Goal: Task Accomplishment & Management: Use online tool/utility

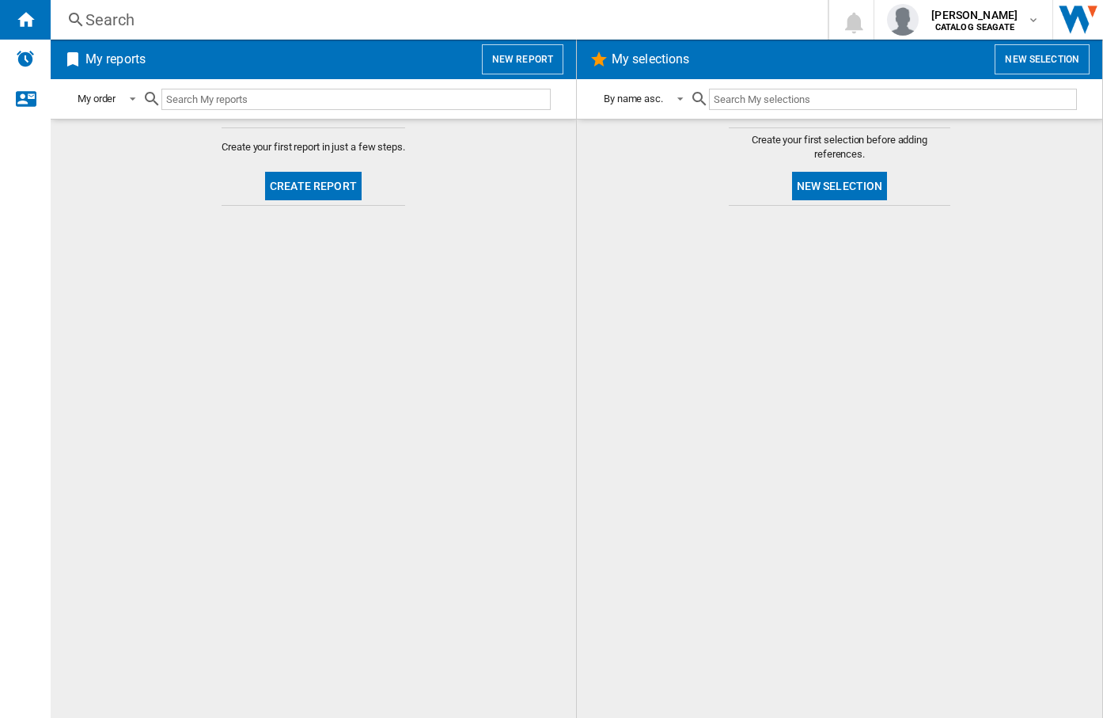
click at [271, 326] on md-content "Create your first report in just a few steps. Create report" at bounding box center [314, 418] width 526 height 599
click at [1034, 22] on md-icon "button" at bounding box center [1033, 19] width 13 height 13
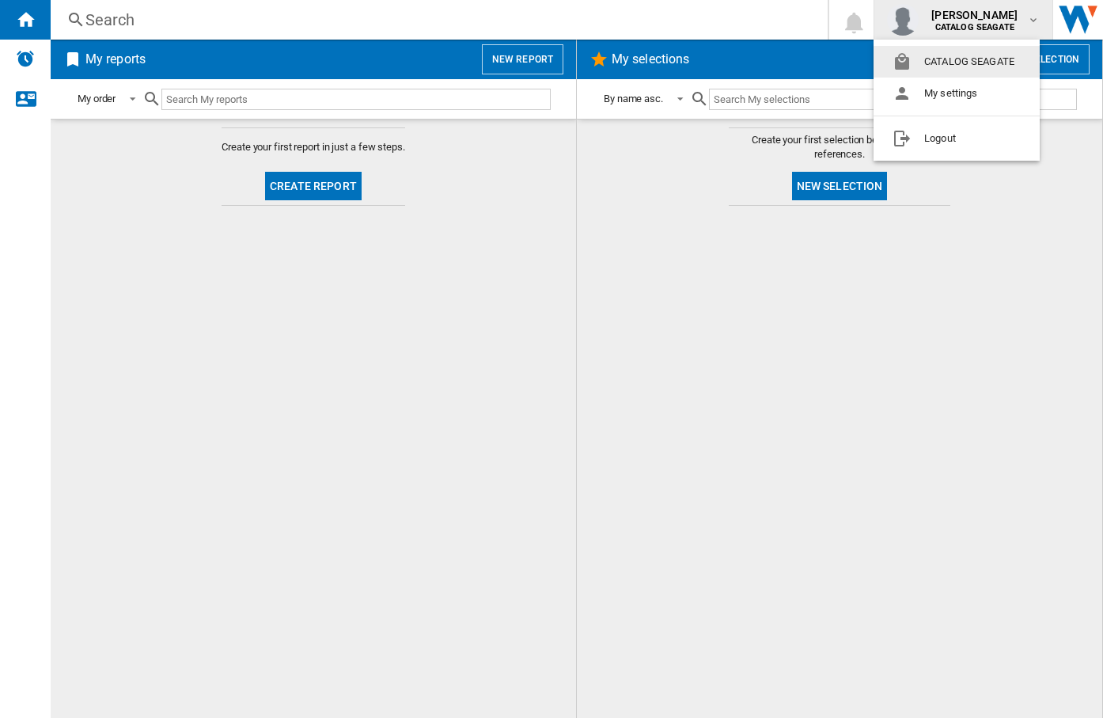
click at [1034, 22] on md-backdrop at bounding box center [551, 359] width 1103 height 718
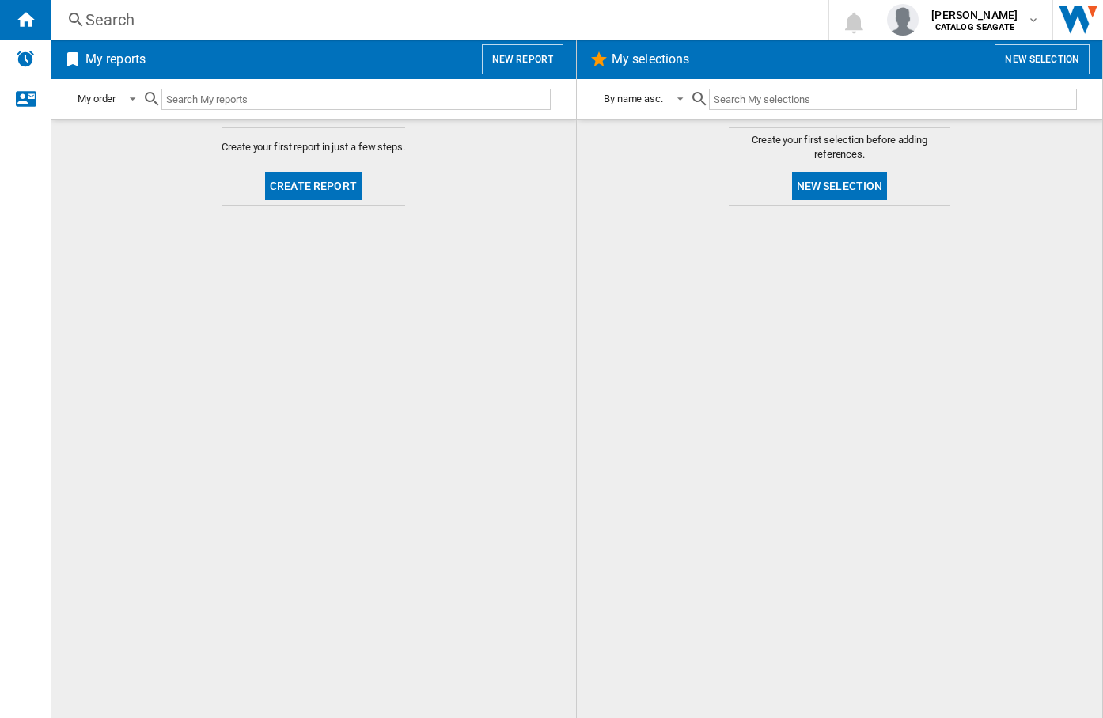
click at [315, 45] on span "My reports" at bounding box center [278, 59] width 392 height 30
click at [425, 290] on md-content "Create your first report in just a few steps. Create report" at bounding box center [314, 418] width 526 height 599
click at [583, 59] on div "My selections New selection" at bounding box center [840, 60] width 526 height 40
click at [569, 257] on md-content "Create your first report in just a few steps. Create report" at bounding box center [314, 418] width 526 height 599
click at [833, 185] on button "New selection" at bounding box center [840, 186] width 96 height 28
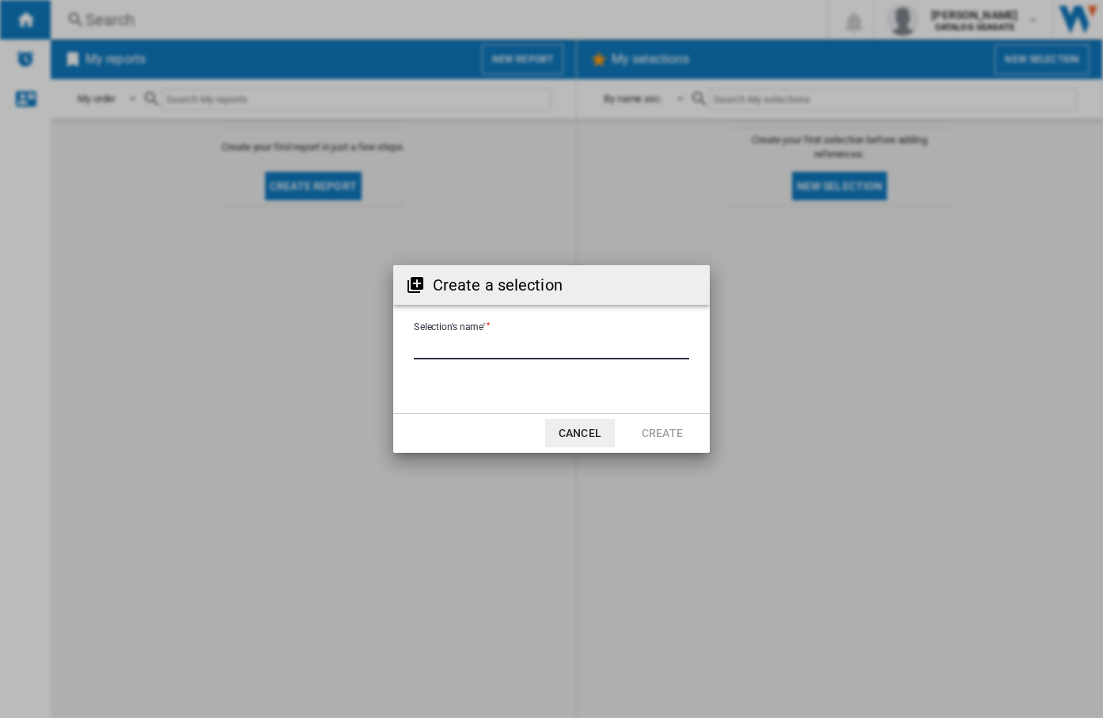
click at [556, 351] on input "Selection's name'" at bounding box center [551, 348] width 275 height 24
type input "*******"
click at [650, 429] on button "Create" at bounding box center [663, 433] width 70 height 28
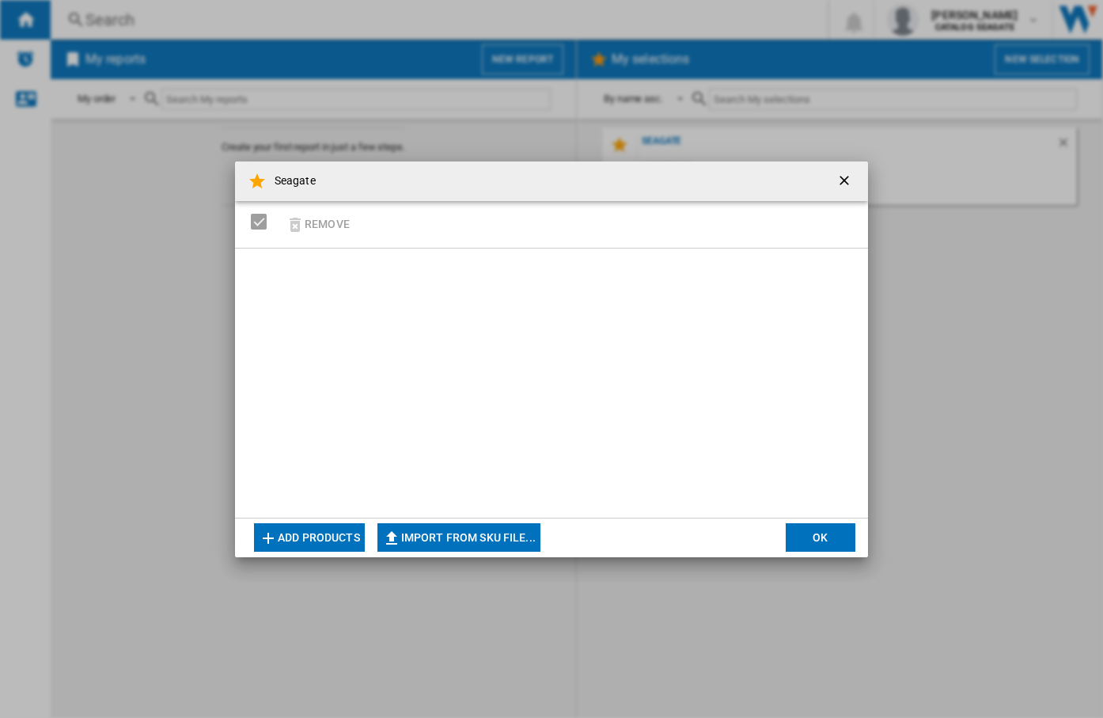
click at [316, 533] on button "Add products" at bounding box center [309, 537] width 111 height 28
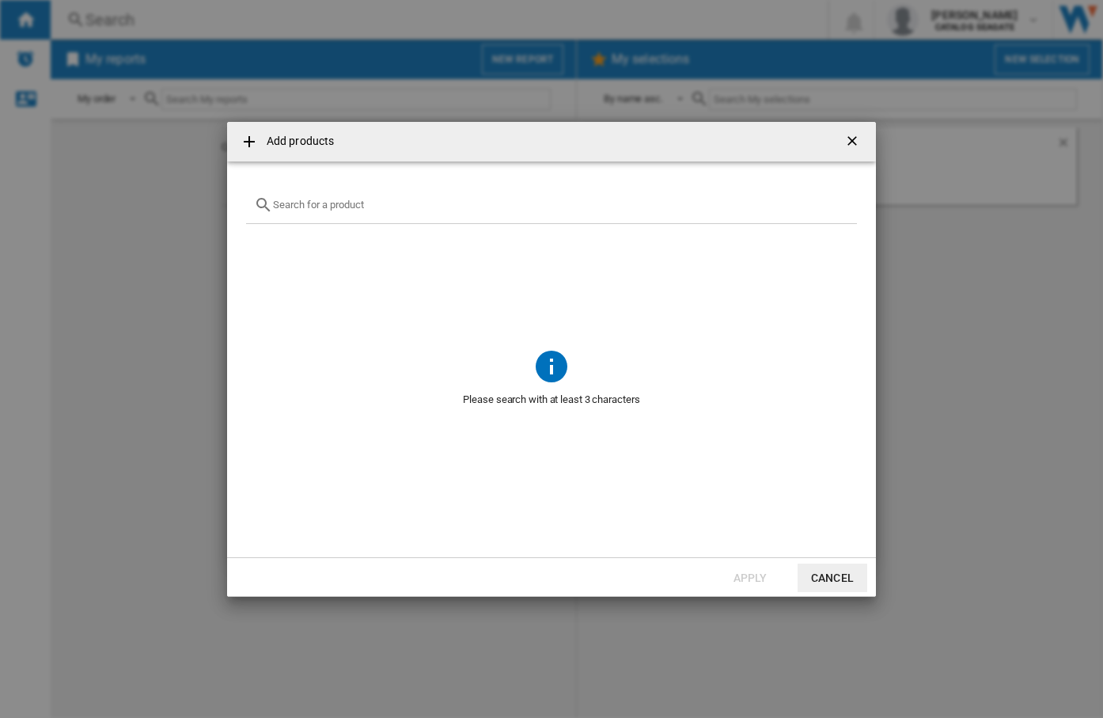
click at [384, 228] on span at bounding box center [551, 285] width 611 height 123
click at [381, 207] on input "text" at bounding box center [561, 205] width 576 height 12
type input "stk"
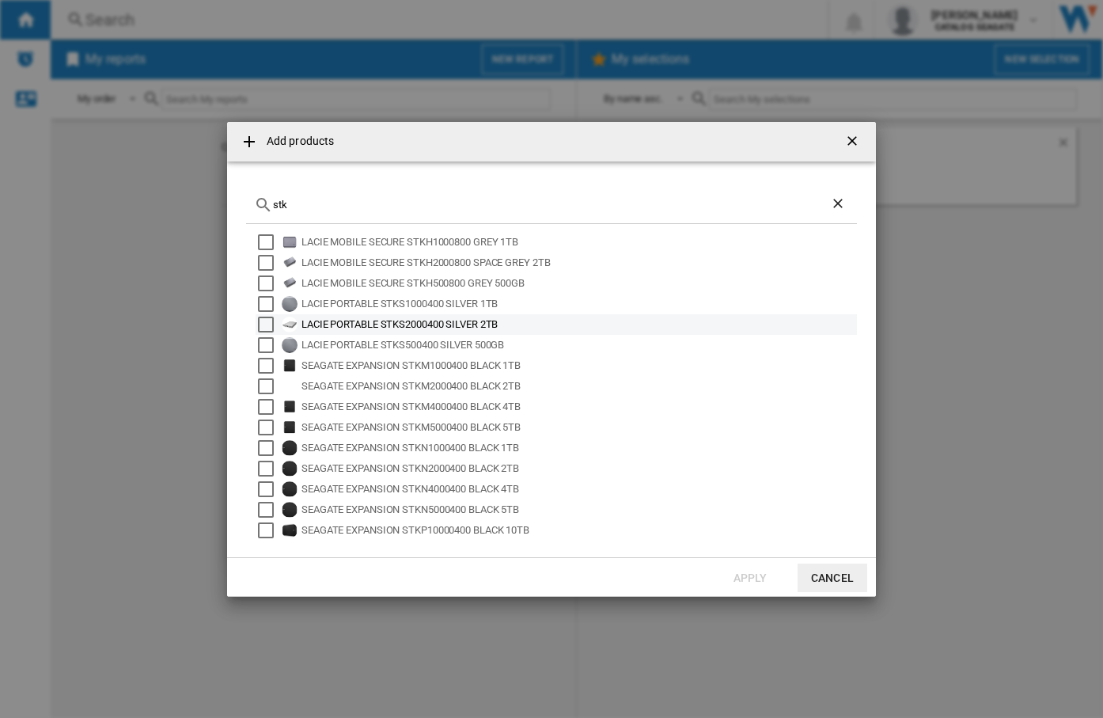
scroll to position [105, 0]
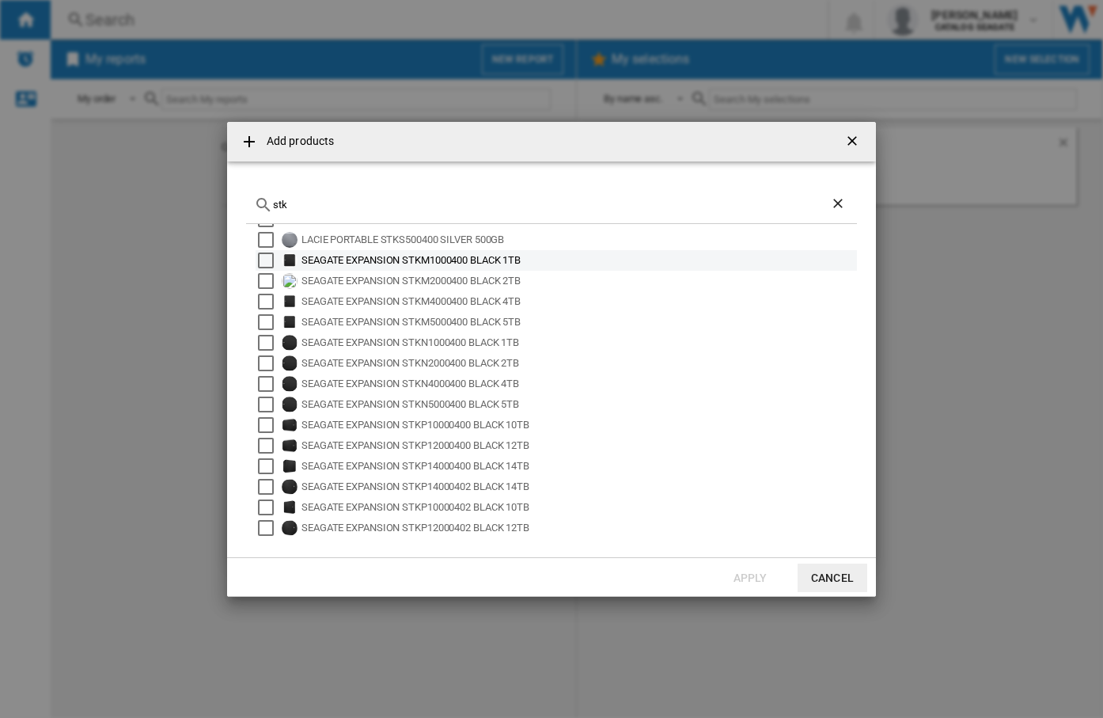
click at [400, 263] on div "SEAGATE EXPANSION STKM1000400 BLACK 1TB" at bounding box center [578, 260] width 553 height 16
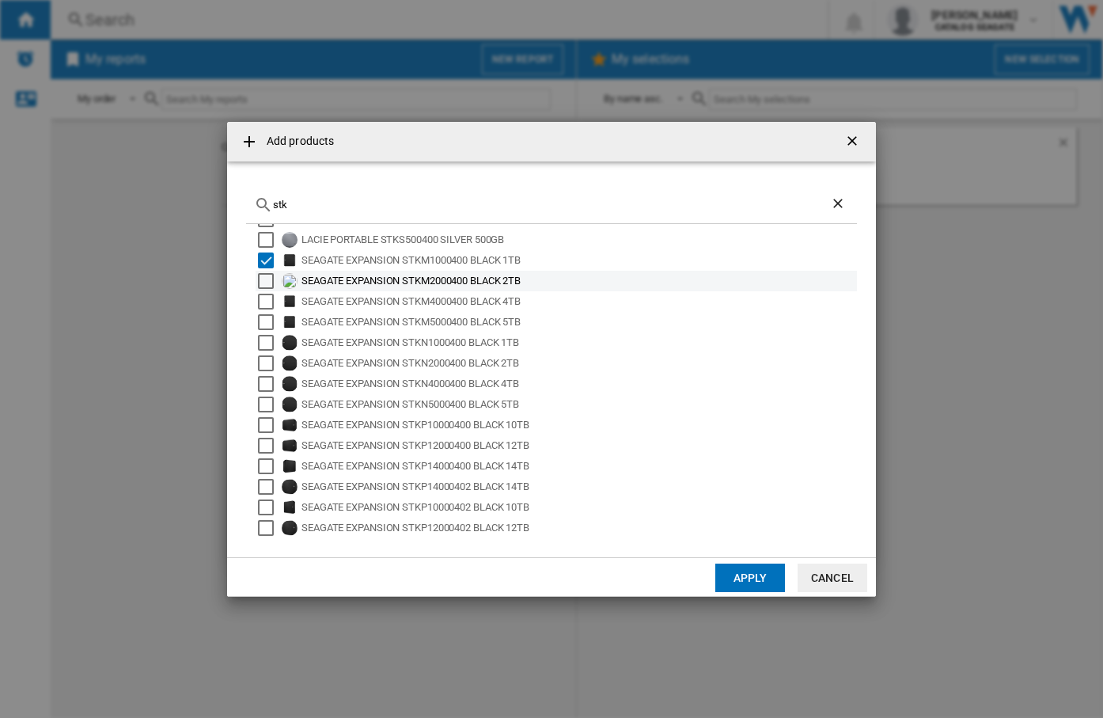
click at [393, 274] on div "SEAGATE EXPANSION STKM2000400 BLACK 2TB" at bounding box center [578, 281] width 553 height 16
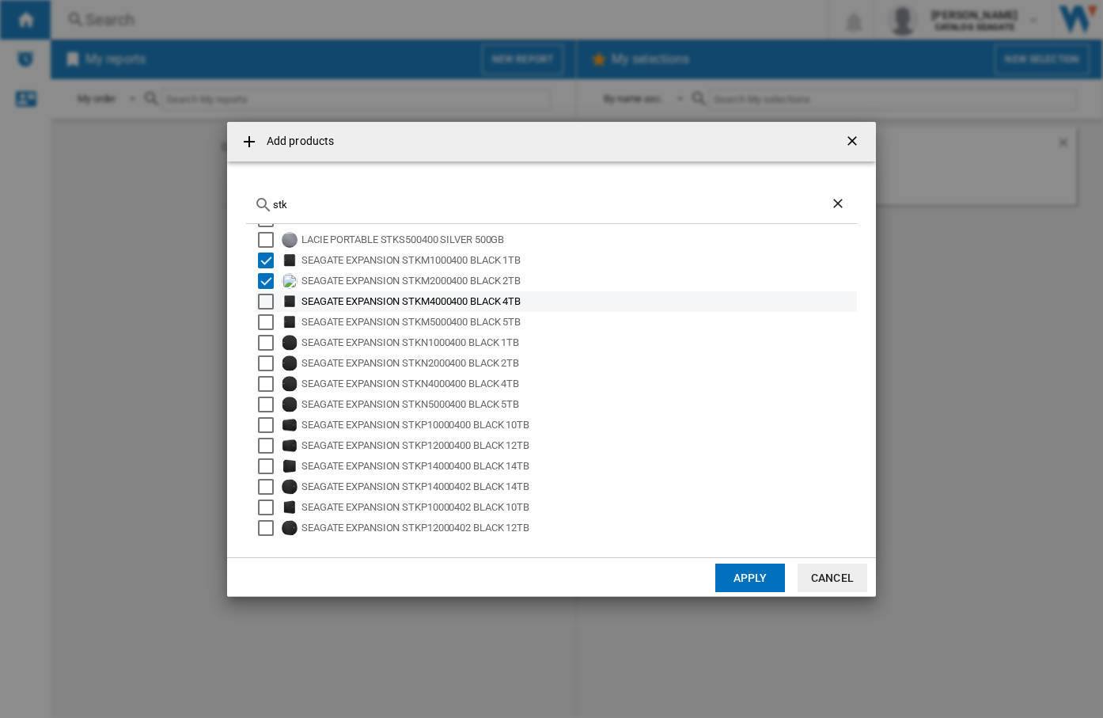
click at [378, 294] on div "SEAGATE EXPANSION STKM4000400 BLACK 4TB" at bounding box center [578, 302] width 553 height 16
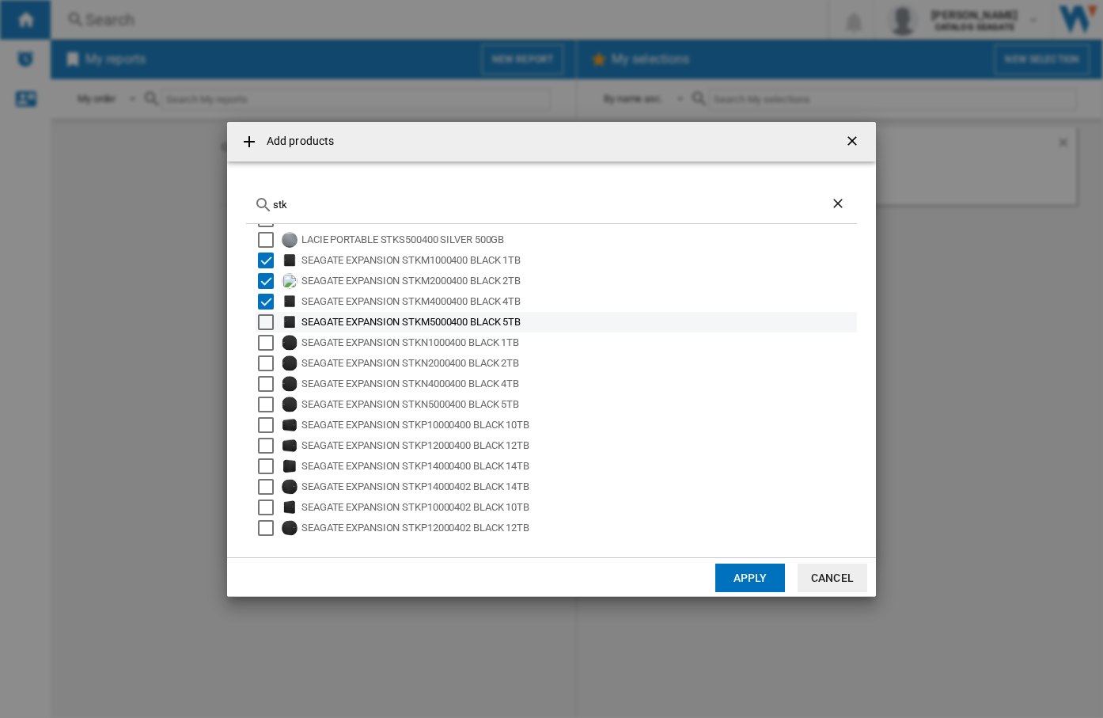
click at [366, 316] on div "SEAGATE EXPANSION STKM5000400 BLACK 5TB" at bounding box center [578, 322] width 553 height 16
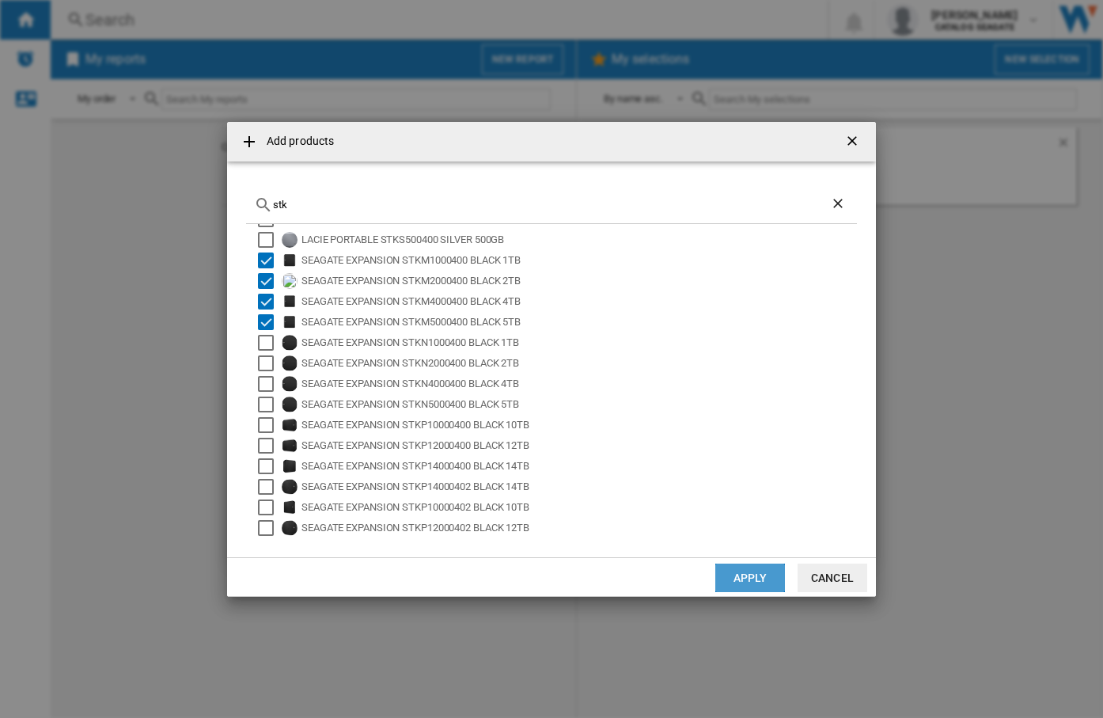
click at [756, 580] on button "Apply" at bounding box center [750, 577] width 70 height 28
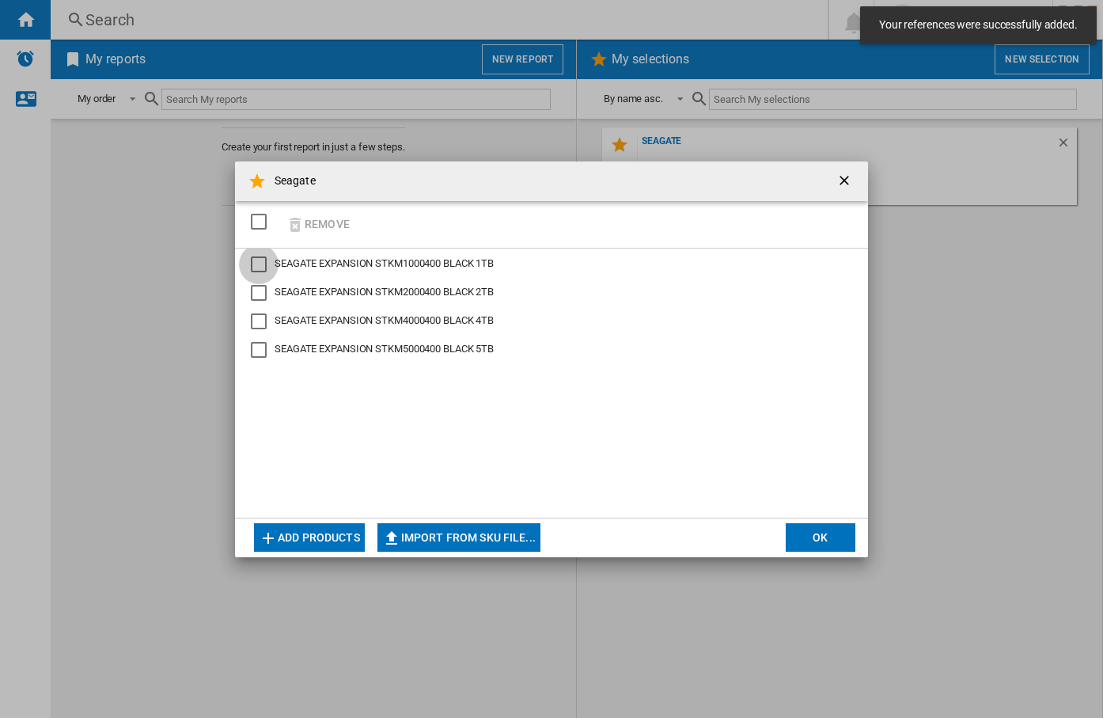
click at [258, 262] on div "SEAGATE EXPANSION STKM1000400 BLACK 1TB" at bounding box center [259, 264] width 16 height 16
drag, startPoint x: 260, startPoint y: 294, endPoint x: 261, endPoint y: 302, distance: 8.1
click at [260, 295] on div "SEAGATE EXPANSION STKM2000400 BLACK 2TB" at bounding box center [259, 293] width 16 height 16
click at [261, 314] on div "SEAGATE EXPANSION STKM4000400 BLACK 4TB" at bounding box center [259, 321] width 16 height 16
click at [259, 342] on div "SEAGATE EXPANSION STKM5000400 BLACK 5TB" at bounding box center [259, 350] width 16 height 16
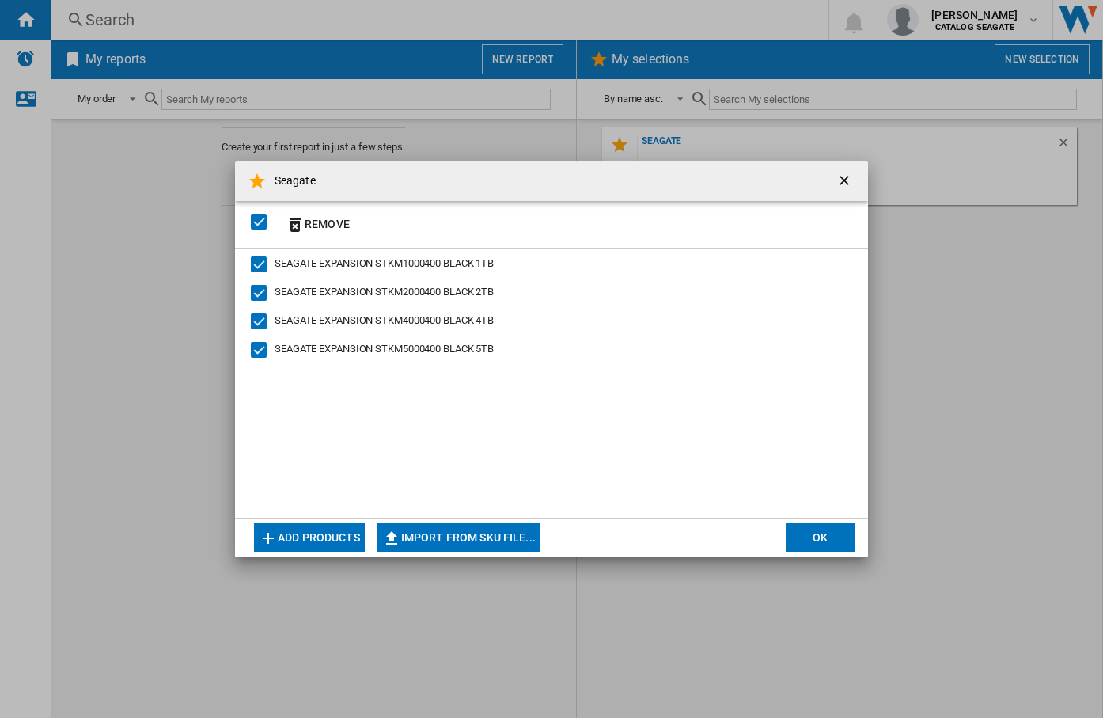
click at [820, 543] on button "OK" at bounding box center [821, 537] width 70 height 28
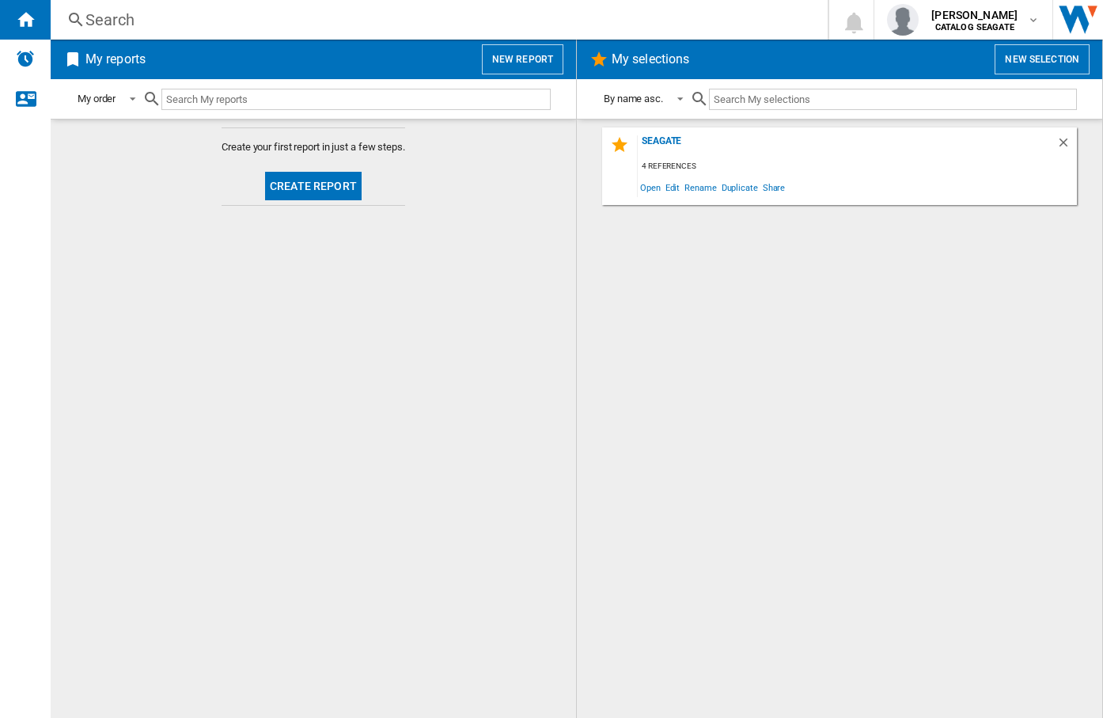
click at [704, 341] on div "Seagate 4 references Open Edit Rename Duplicate Share" at bounding box center [840, 418] width 494 height 582
click at [305, 188] on button "Create report" at bounding box center [313, 186] width 97 height 28
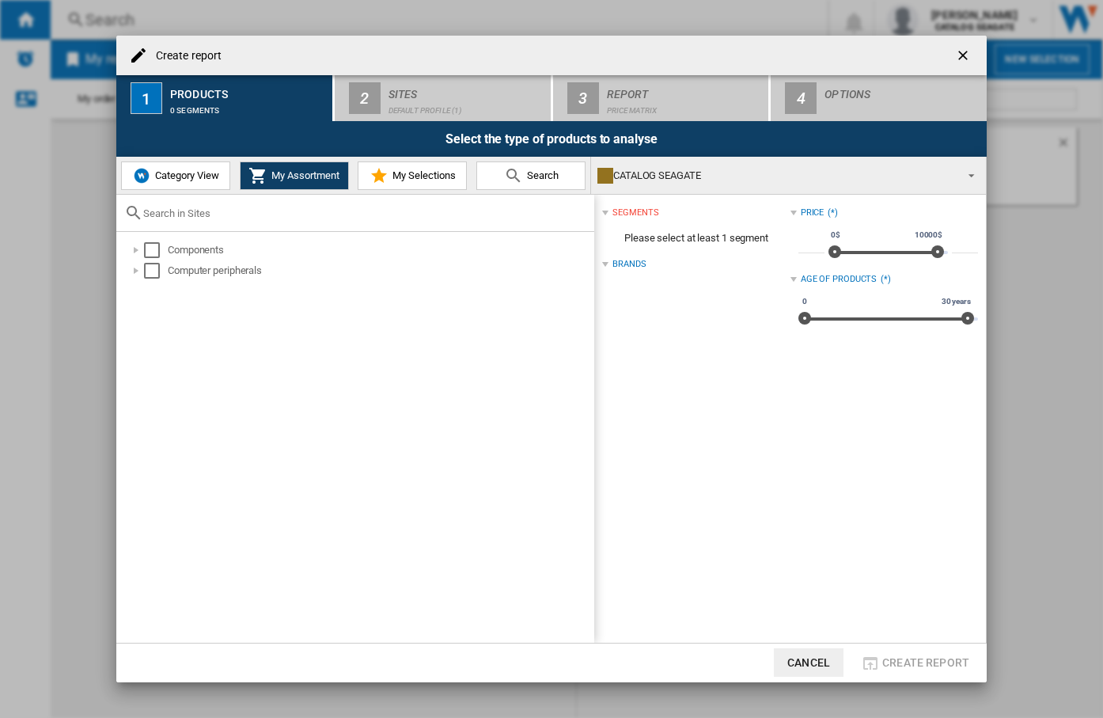
click at [172, 179] on span "Category View" at bounding box center [185, 175] width 68 height 12
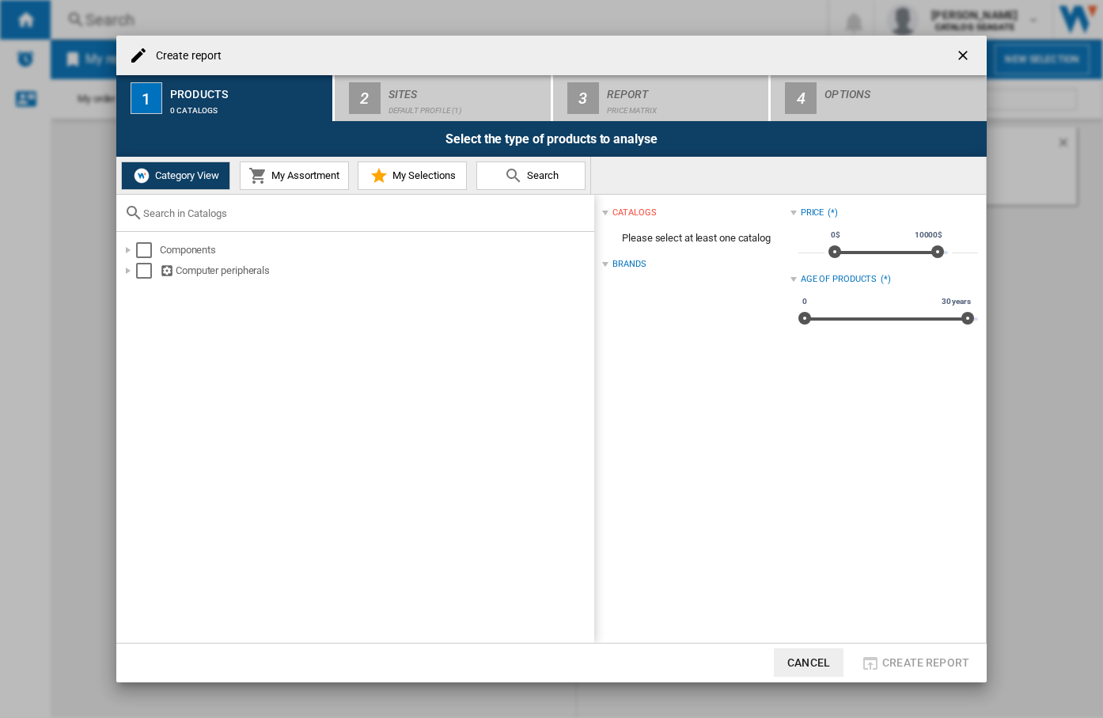
click at [313, 159] on div "Category View My Assortment My Selections Search" at bounding box center [353, 175] width 475 height 37
click at [384, 180] on md-icon at bounding box center [379, 175] width 19 height 19
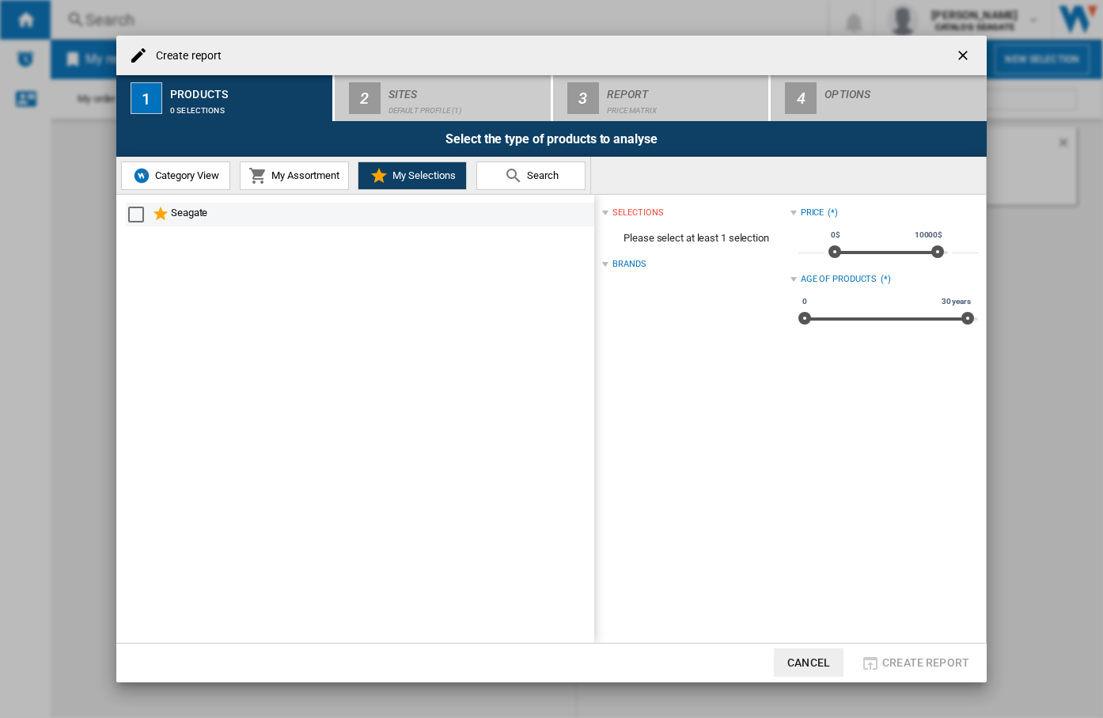
click at [169, 222] on ng-md-icon at bounding box center [161, 214] width 19 height 19
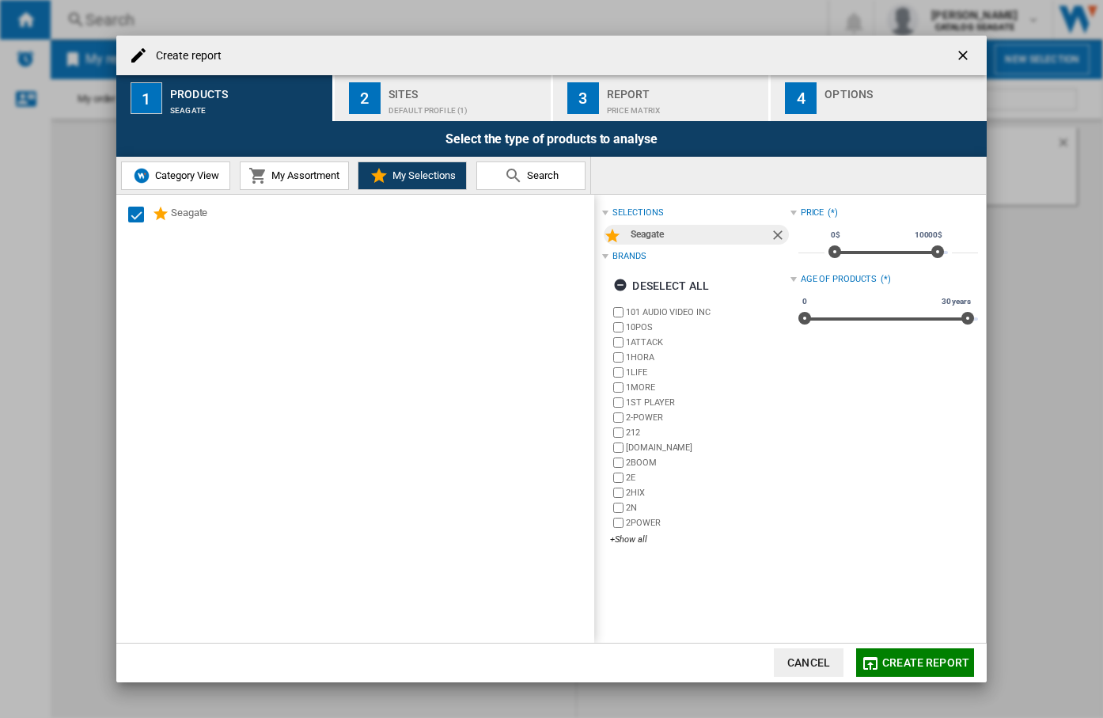
click at [447, 104] on div "Default profile (1)" at bounding box center [467, 106] width 156 height 17
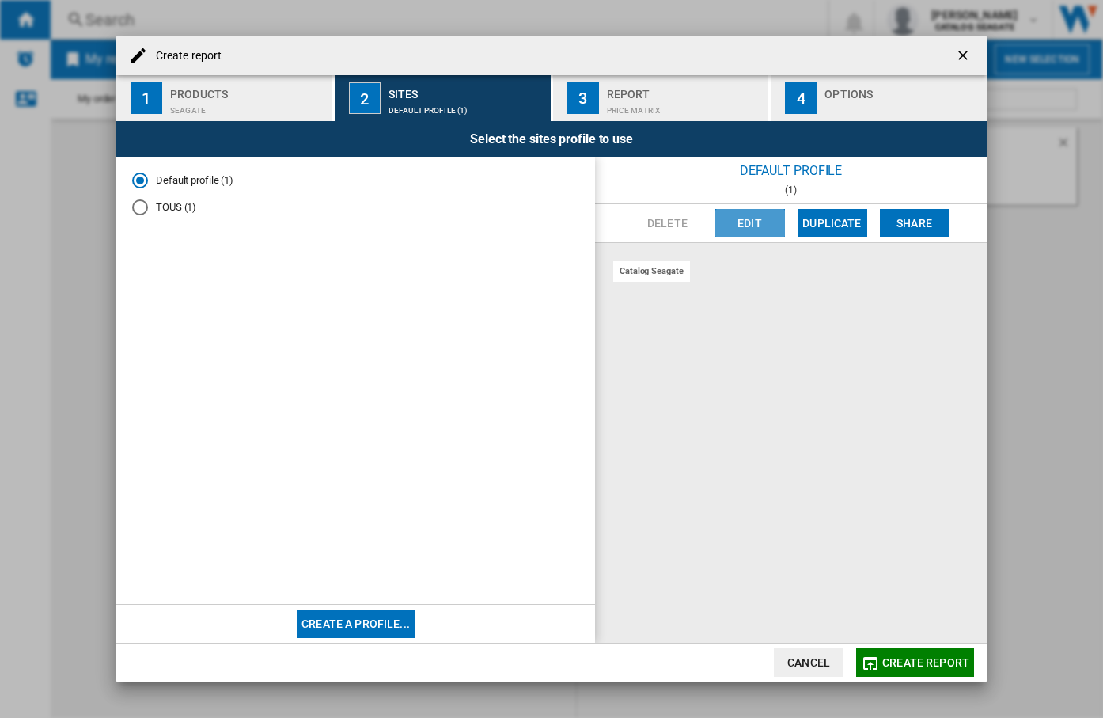
click at [771, 233] on button "Edit" at bounding box center [750, 223] width 70 height 28
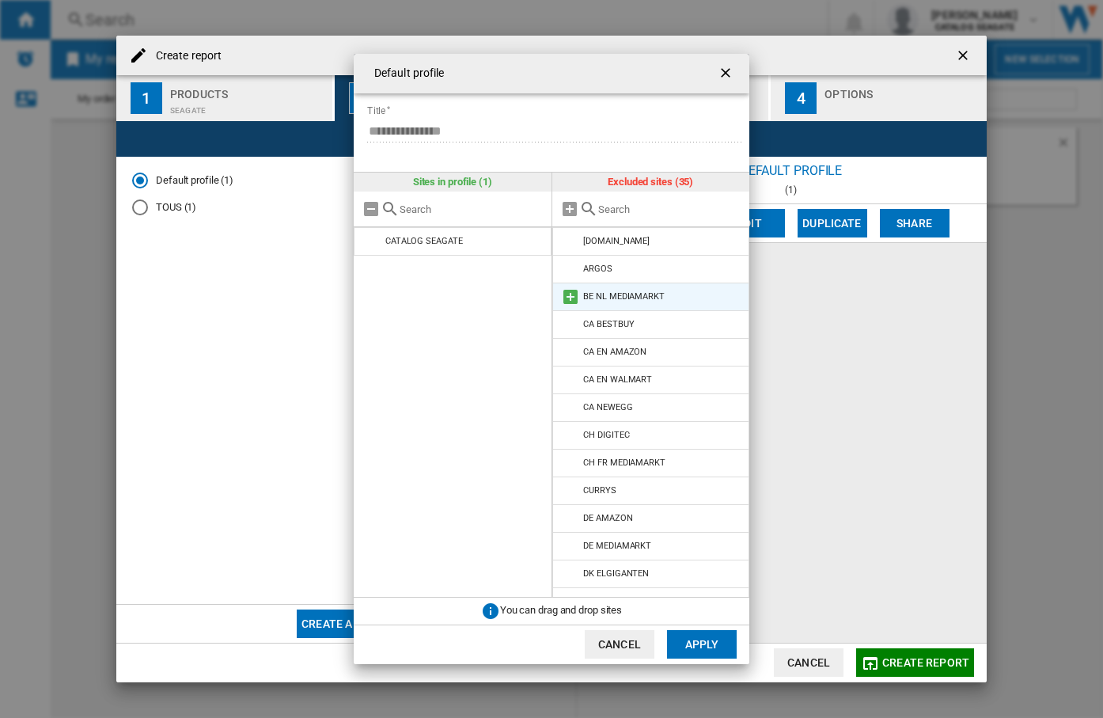
click at [572, 295] on md-icon at bounding box center [570, 296] width 19 height 19
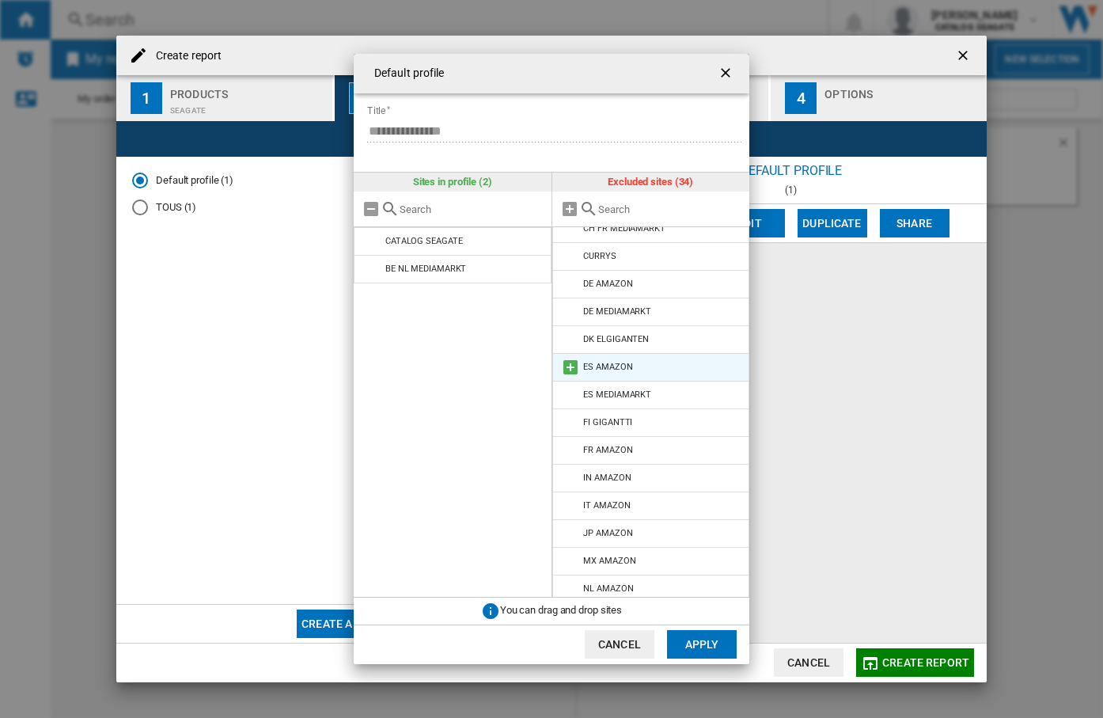
scroll to position [237, 0]
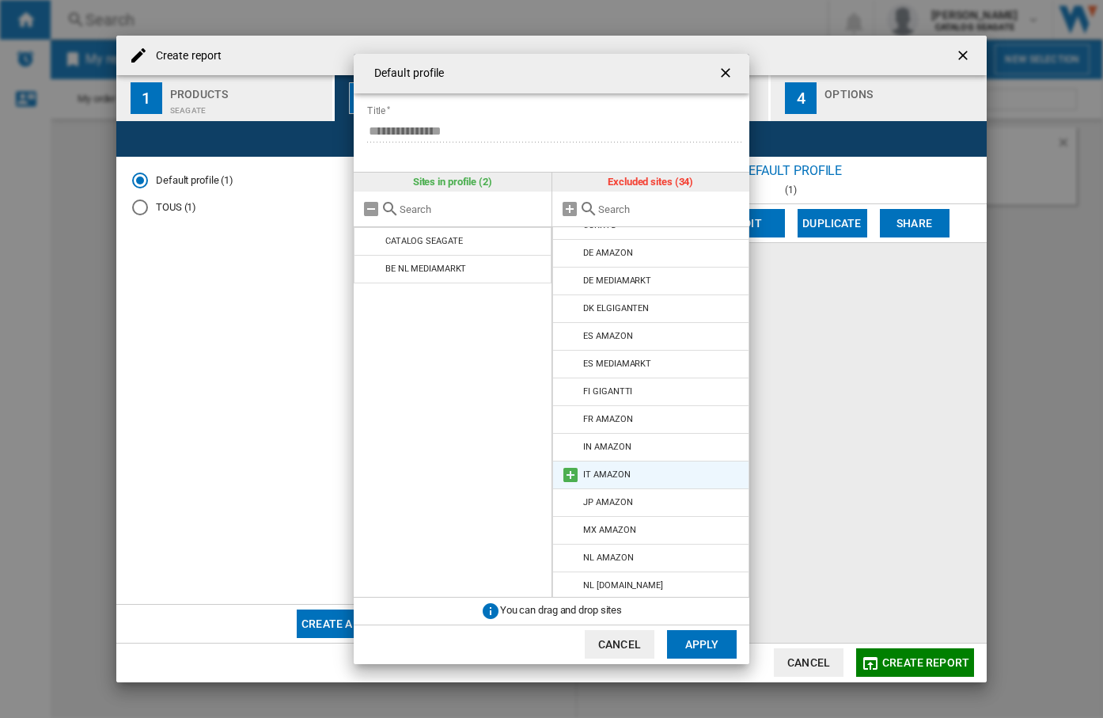
click at [566, 477] on md-icon at bounding box center [570, 474] width 19 height 19
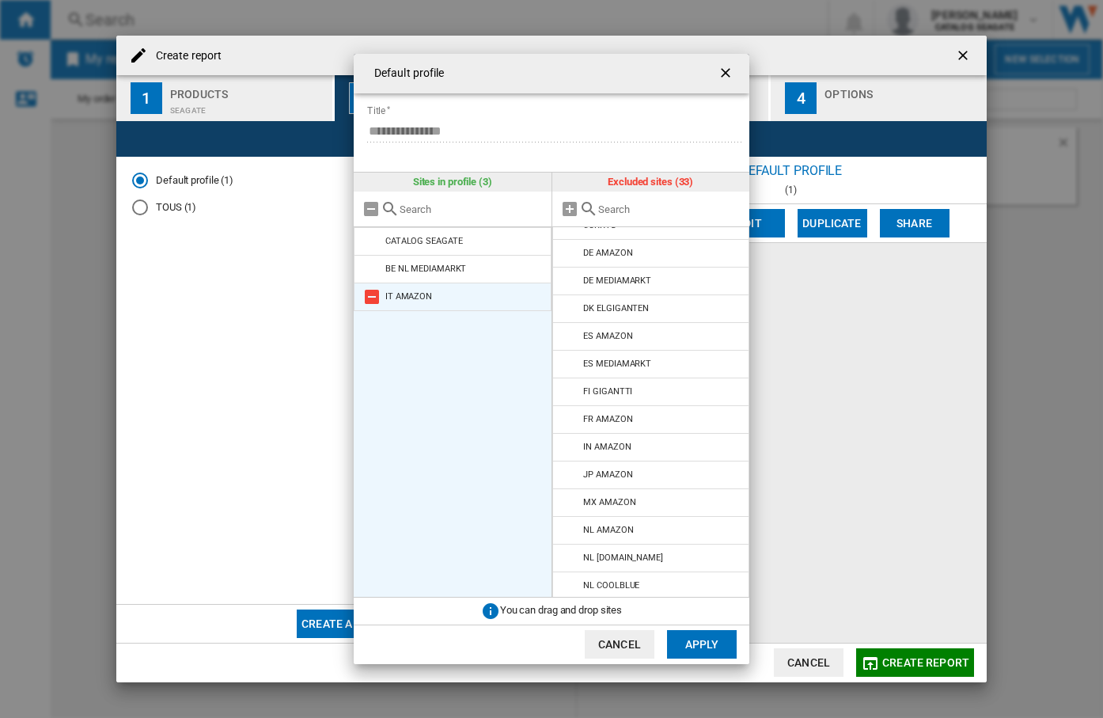
click at [370, 303] on md-icon at bounding box center [371, 296] width 19 height 19
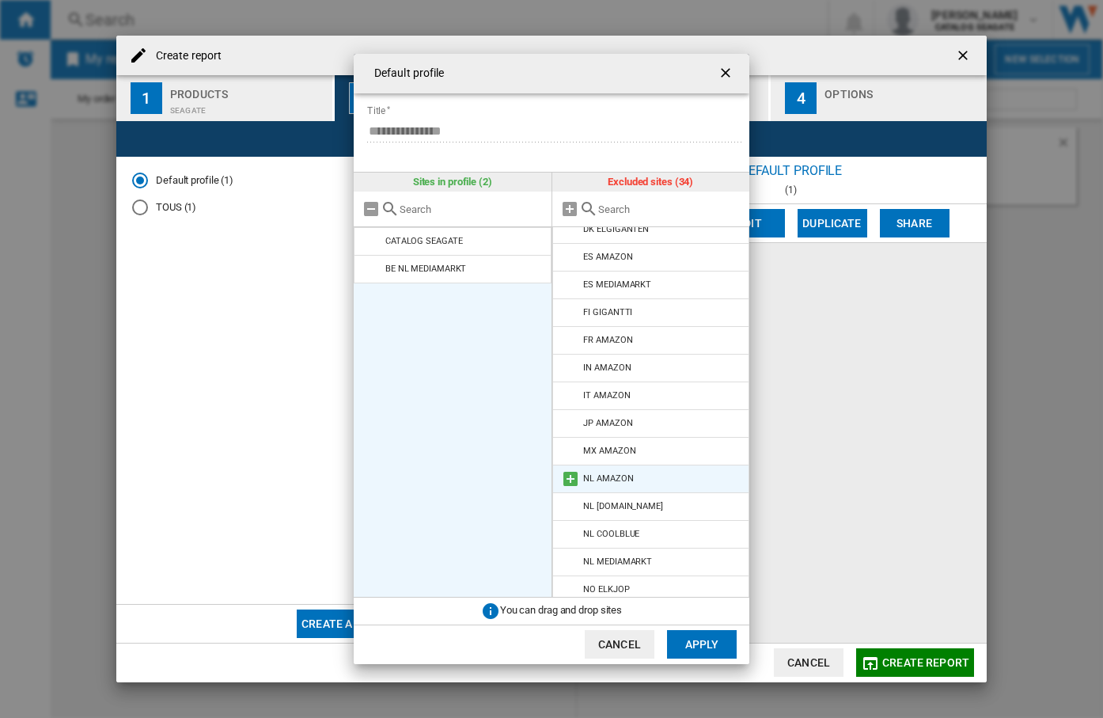
click at [574, 476] on md-icon at bounding box center [570, 478] width 19 height 19
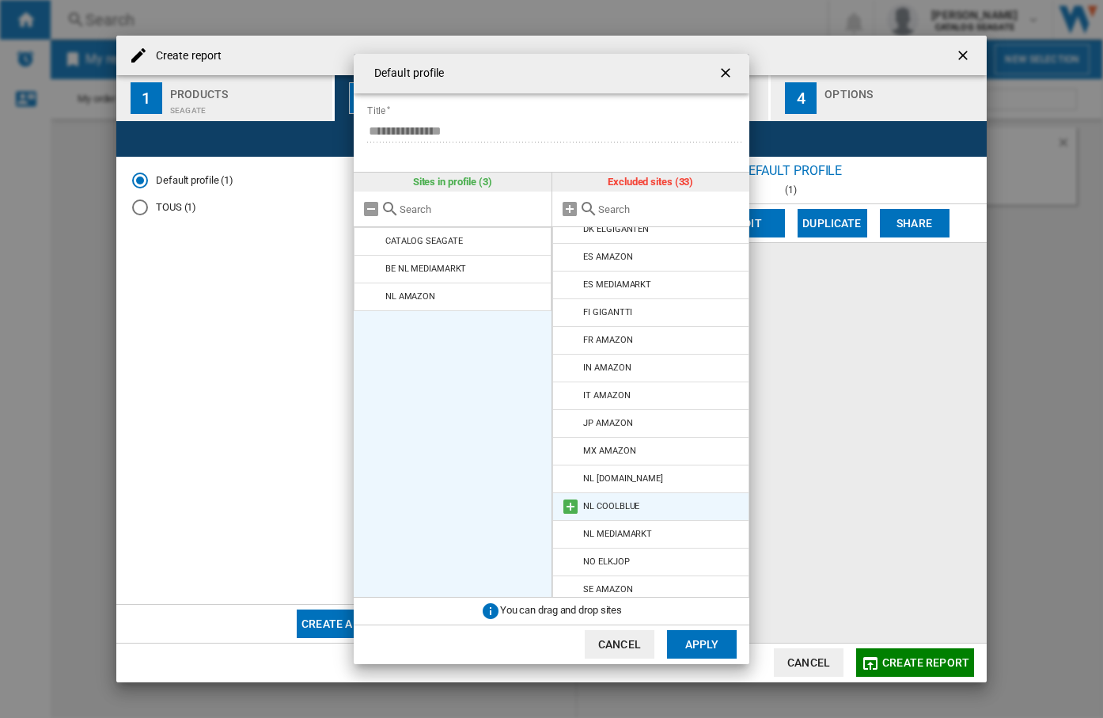
click at [569, 507] on md-icon at bounding box center [570, 506] width 19 height 19
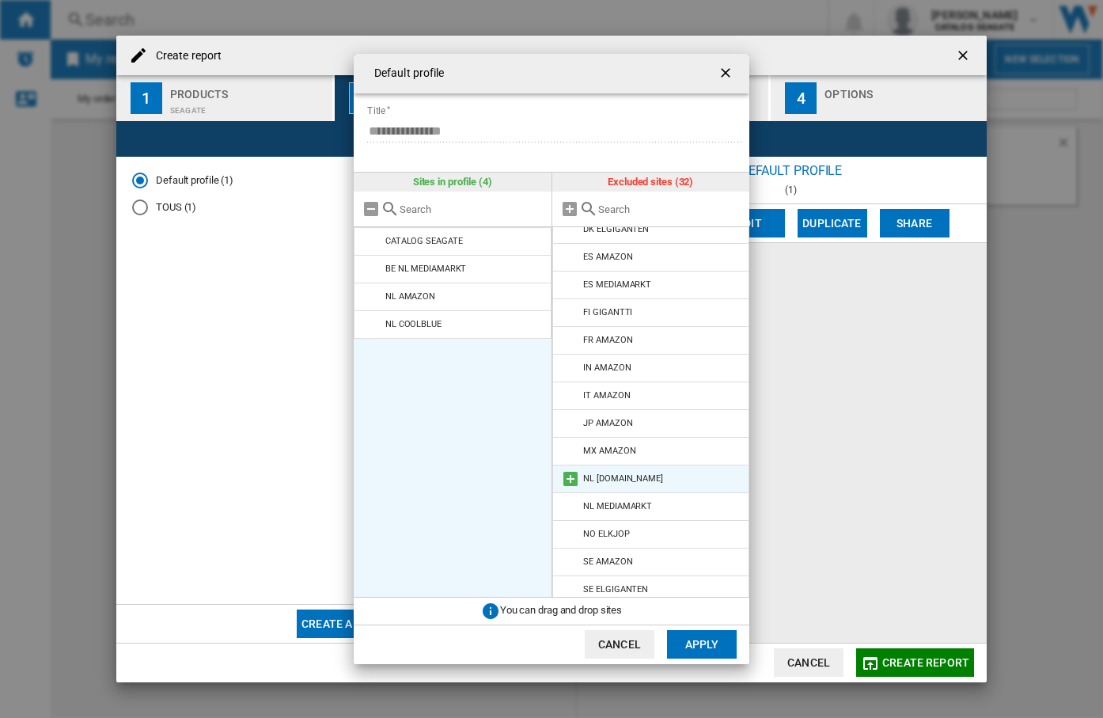
click at [572, 480] on md-icon at bounding box center [570, 478] width 19 height 19
click at [572, 483] on md-icon at bounding box center [570, 478] width 19 height 19
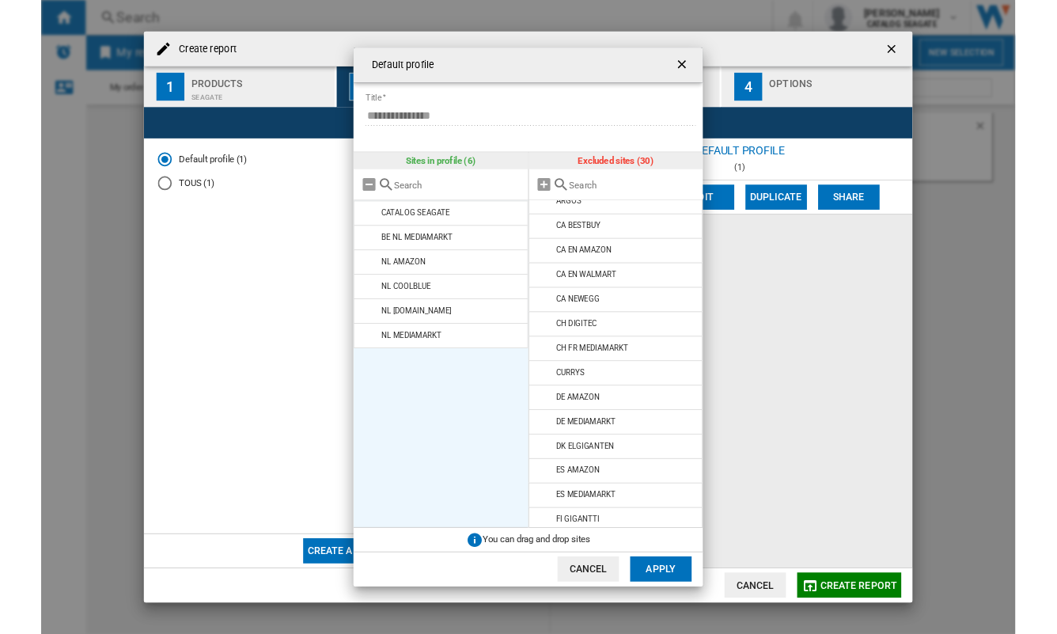
scroll to position [0, 0]
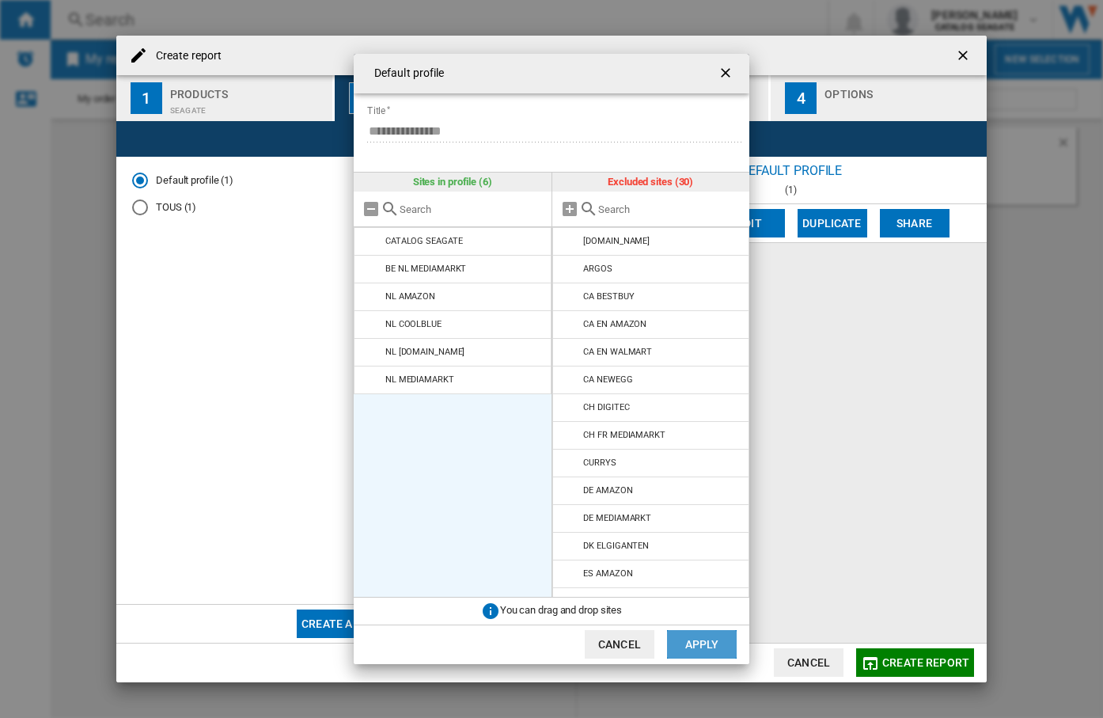
click at [716, 639] on button "Apply" at bounding box center [702, 644] width 70 height 28
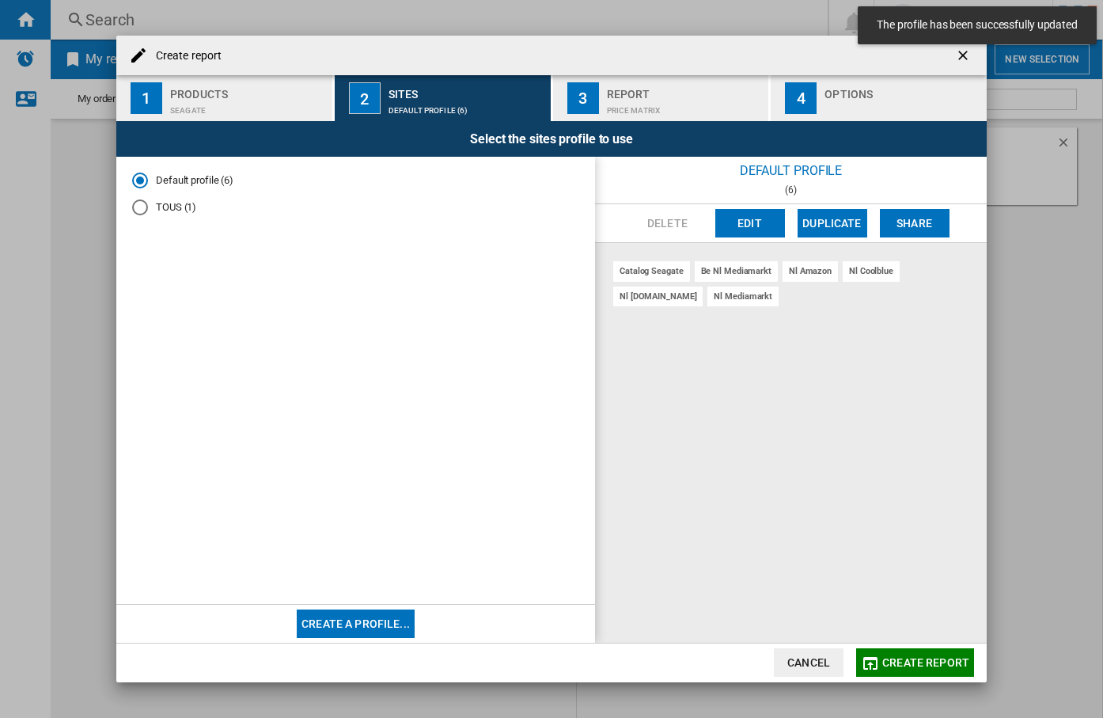
click at [948, 653] on button "Create report" at bounding box center [915, 662] width 118 height 28
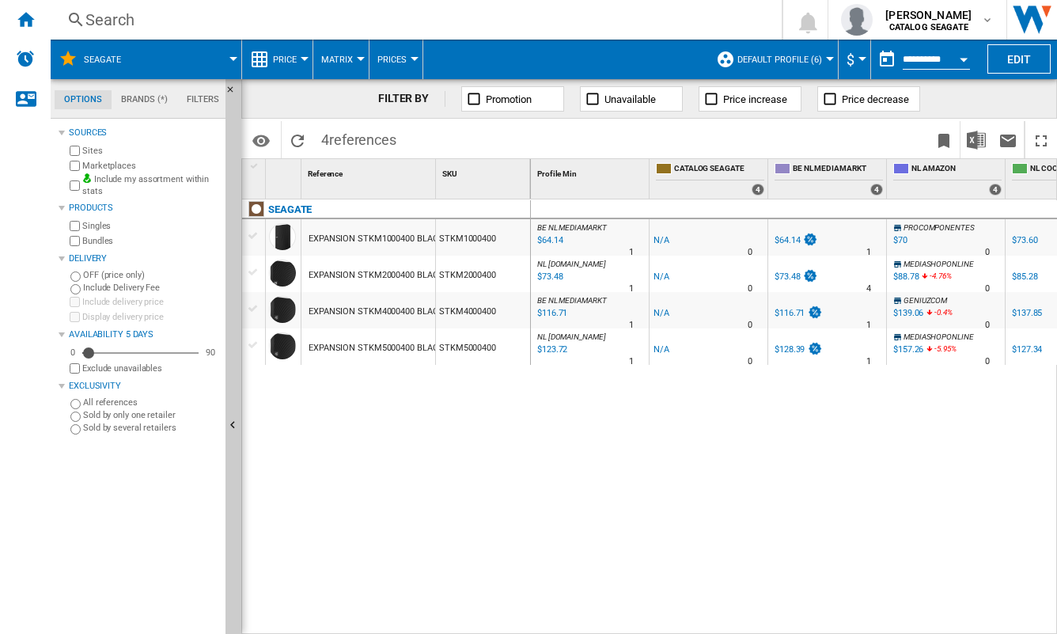
click at [452, 521] on div "SEAGATE EXPANSION STKM1000400 BLACK 1TB STKM1000400 EXPANSION STKM2000400 BLACK…" at bounding box center [386, 412] width 289 height 427
click at [503, 450] on div "SEAGATE EXPANSION STKM1000400 BLACK 1TB STKM1000400 EXPANSION STKM2000400 BLACK…" at bounding box center [386, 412] width 289 height 427
click at [513, 443] on div "SEAGATE EXPANSION STKM1000400 BLACK 1TB STKM1000400 EXPANSION STKM2000400 BLACK…" at bounding box center [386, 412] width 289 height 427
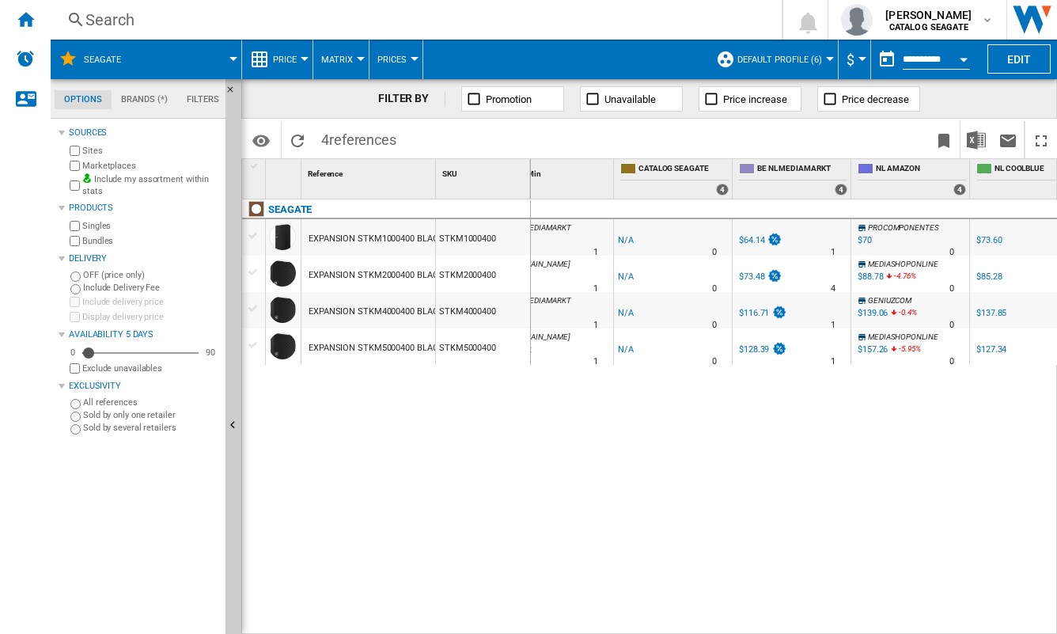
scroll to position [0, 73]
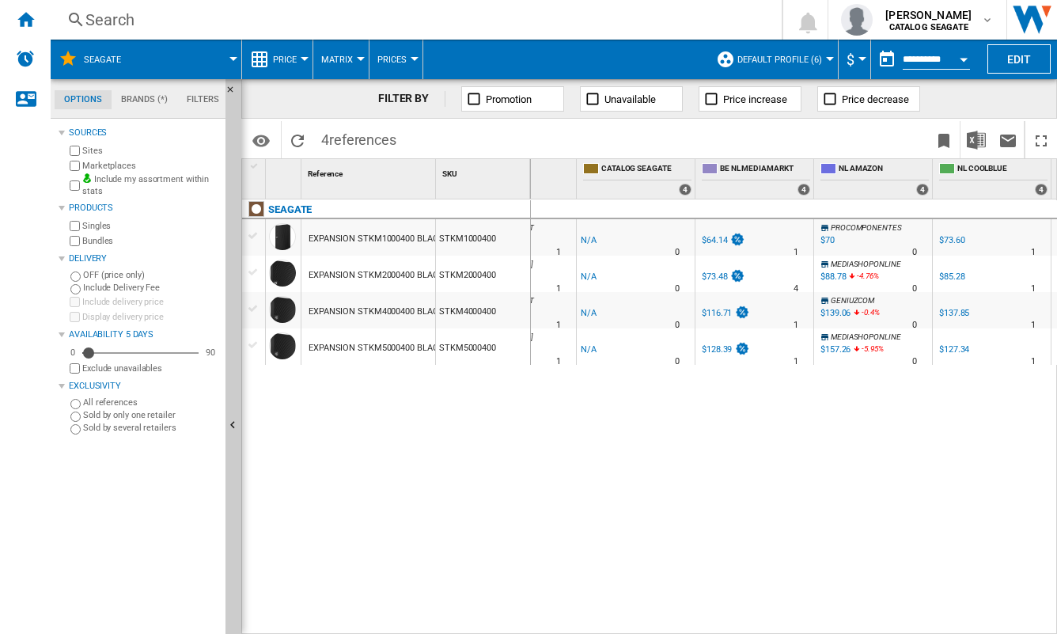
click at [682, 418] on div "BE NL MEDIAMARKT : BE NL MEDIAMARKT -1.0 % $64.14 % N/A 1 BE NL MEDIAMARKT : BE…" at bounding box center [794, 416] width 527 height 435
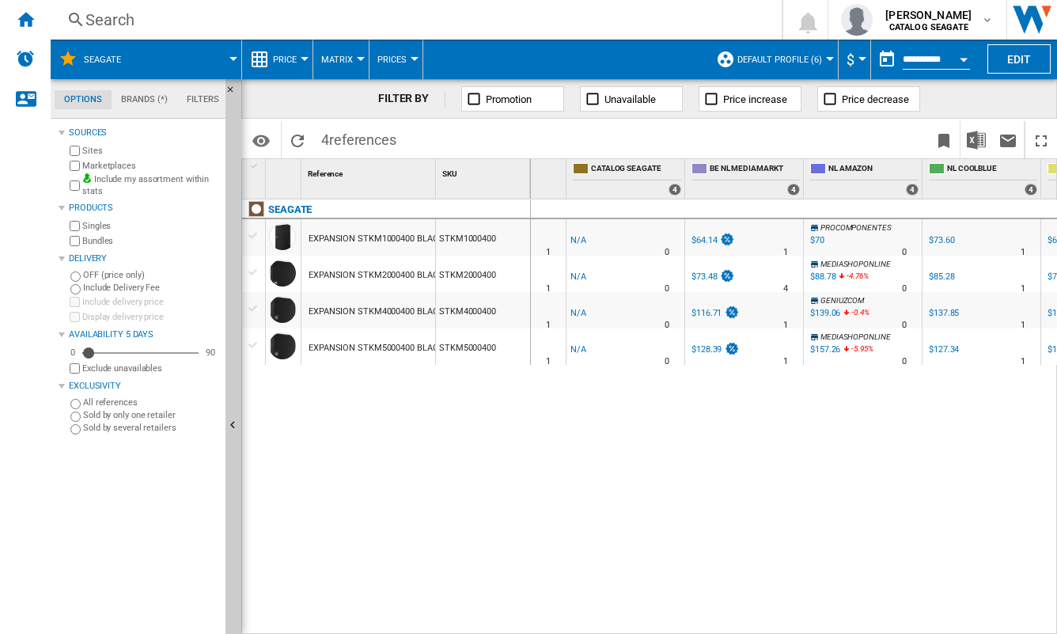
scroll to position [0, 100]
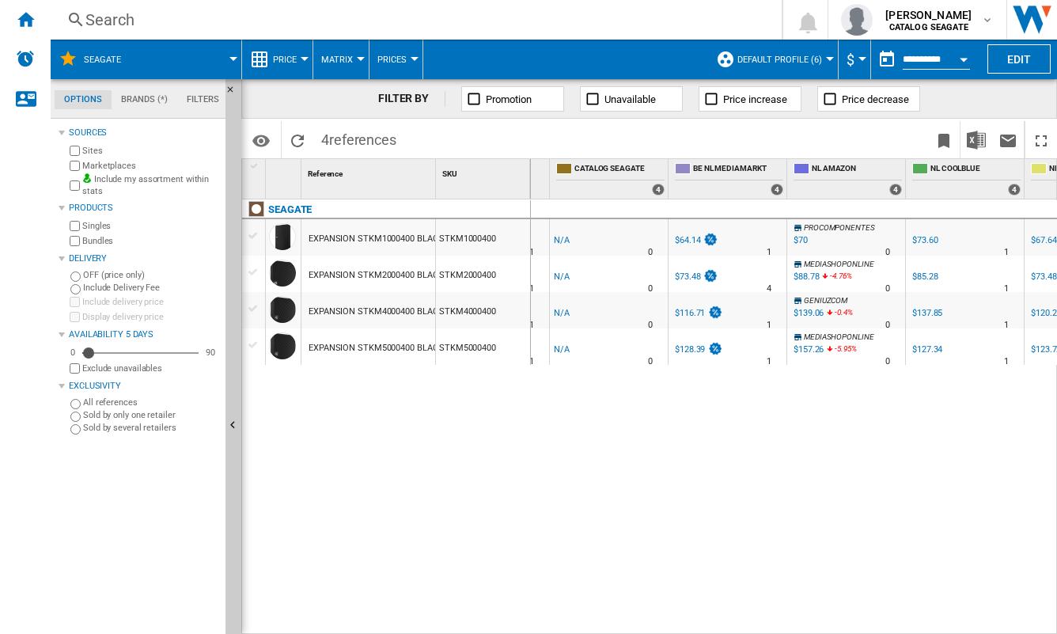
drag, startPoint x: 687, startPoint y: 405, endPoint x: 713, endPoint y: 405, distance: 26.1
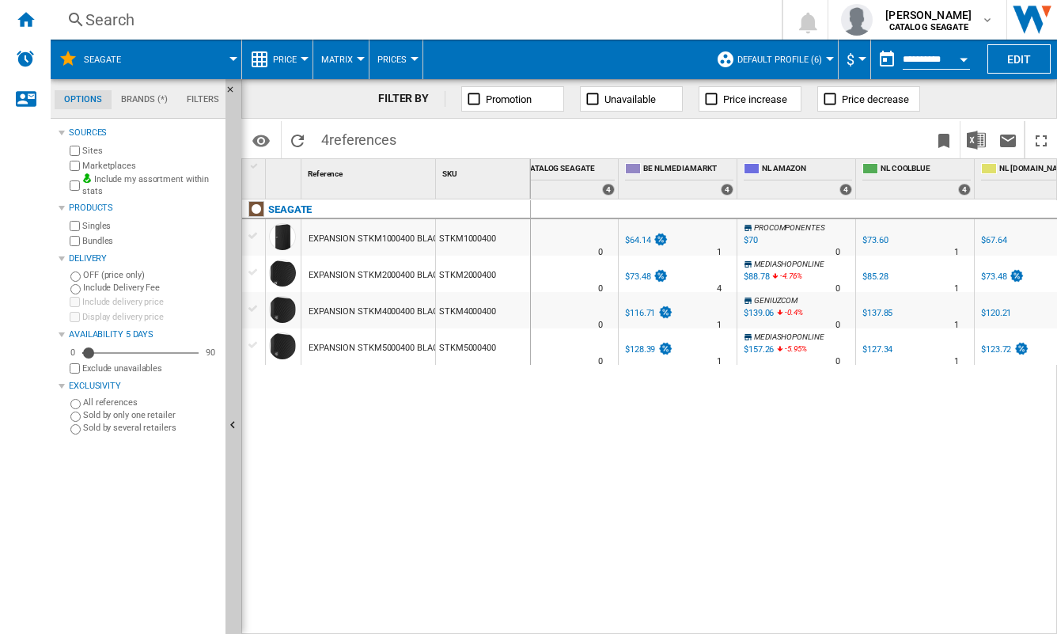
scroll to position [0, 185]
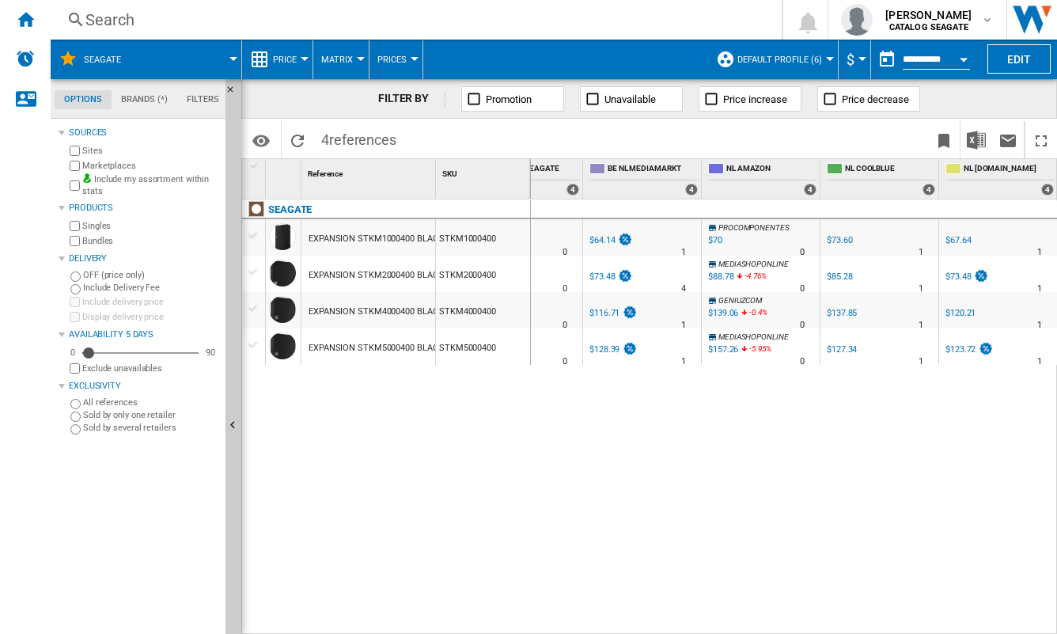
drag, startPoint x: 640, startPoint y: 413, endPoint x: 666, endPoint y: 416, distance: 25.5
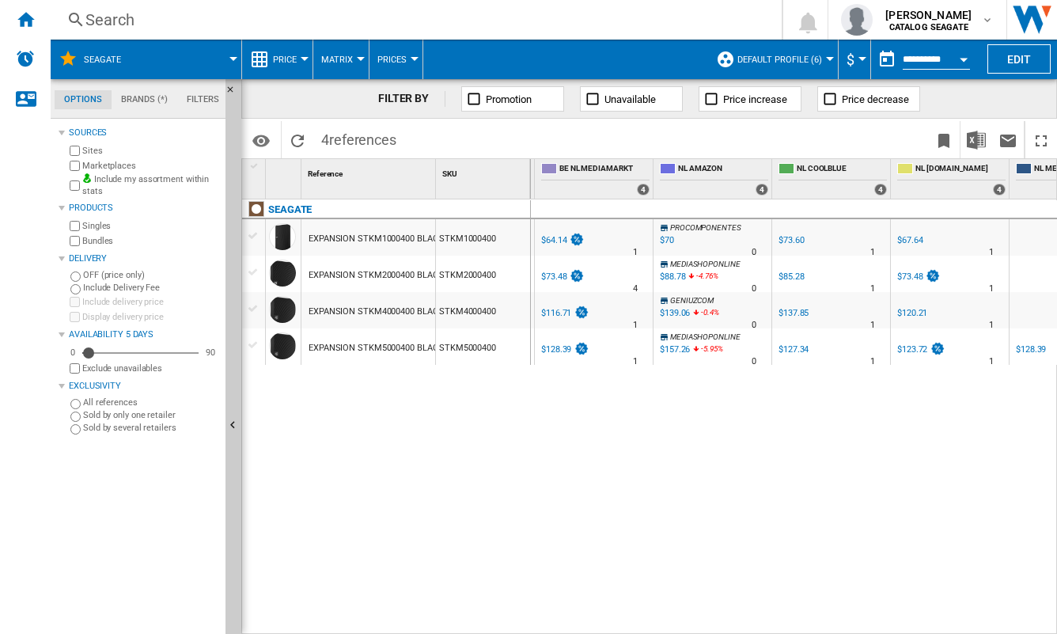
drag, startPoint x: 678, startPoint y: 422, endPoint x: 722, endPoint y: 423, distance: 43.6
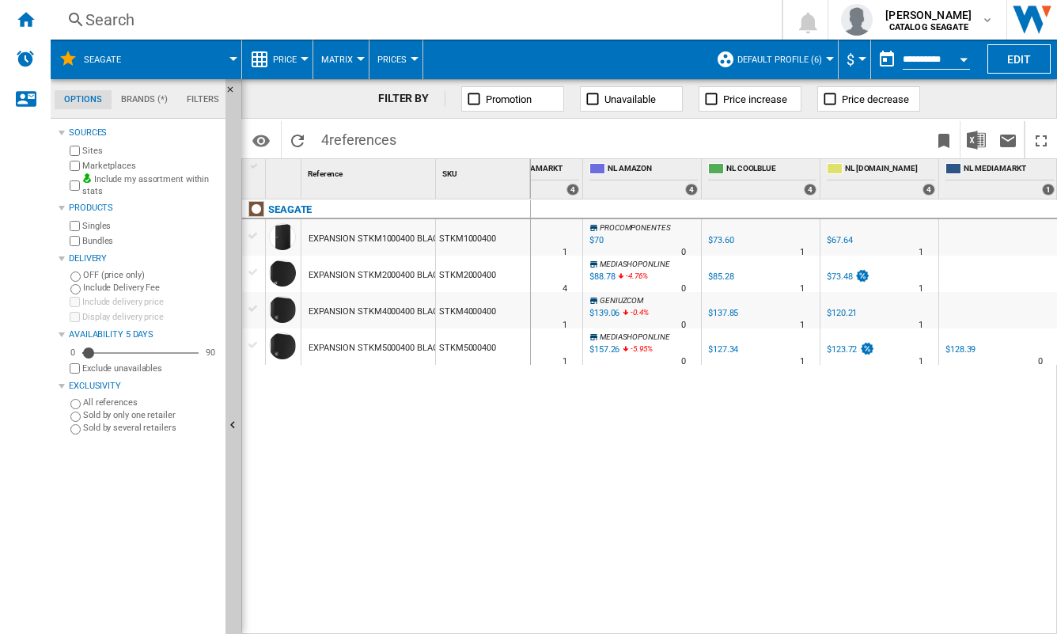
drag, startPoint x: 722, startPoint y: 423, endPoint x: 752, endPoint y: 423, distance: 30.1
click at [814, 406] on div "BE NL MEDIAMARKT : BE NL MEDIAMARKT -1.0 % $64.14 % N/A 1 BE NL MEDIAMARKT : BE…" at bounding box center [794, 416] width 527 height 435
click at [945, 245] on div at bounding box center [998, 237] width 119 height 36
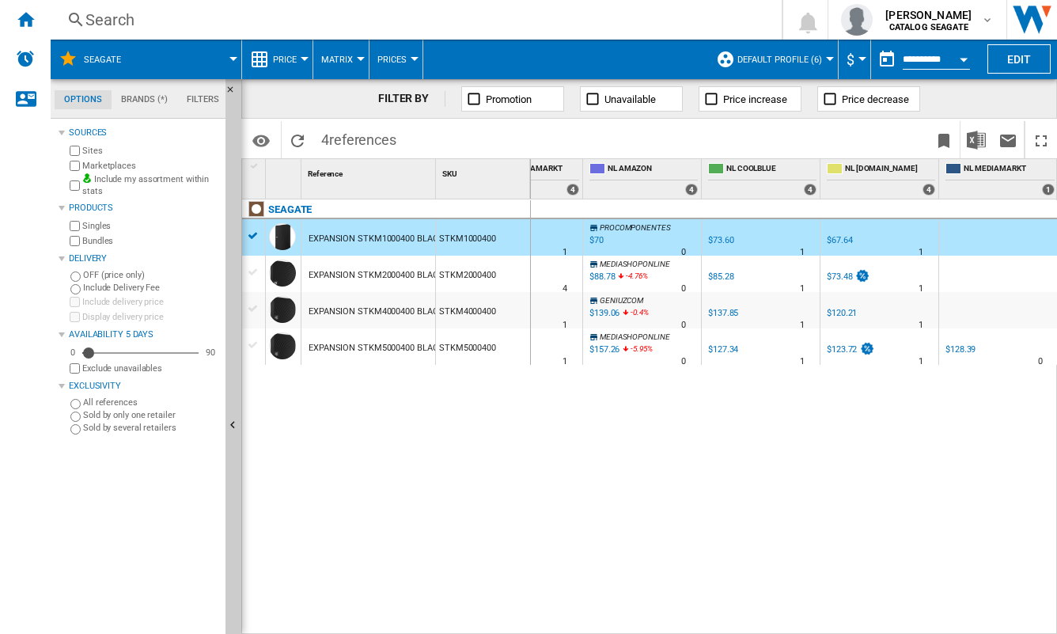
click at [895, 486] on div "BE NL MEDIAMARKT : BE NL MEDIAMARKT -1.0 % $64.14 % N/A 1 BE NL MEDIAMARKT : BE…" at bounding box center [794, 416] width 527 height 435
click at [873, 507] on div "BE NL MEDIAMARKT : BE NL MEDIAMARKT -1.0 % $64.14 % N/A 1 BE NL MEDIAMARKT : BE…" at bounding box center [794, 416] width 527 height 435
drag, startPoint x: 873, startPoint y: 497, endPoint x: 815, endPoint y: 493, distance: 57.9
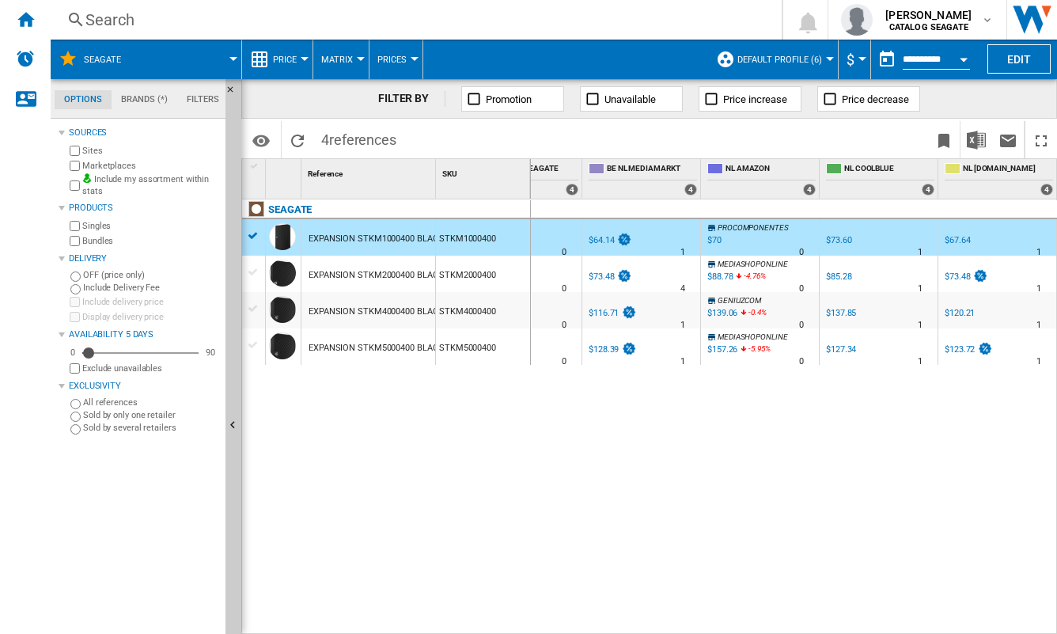
click at [810, 458] on div "BE NL MEDIAMARKT : BE NL MEDIAMARKT -1.0 % $64.14 % N/A 1 BE NL MEDIAMARKT : BE…" at bounding box center [794, 416] width 527 height 435
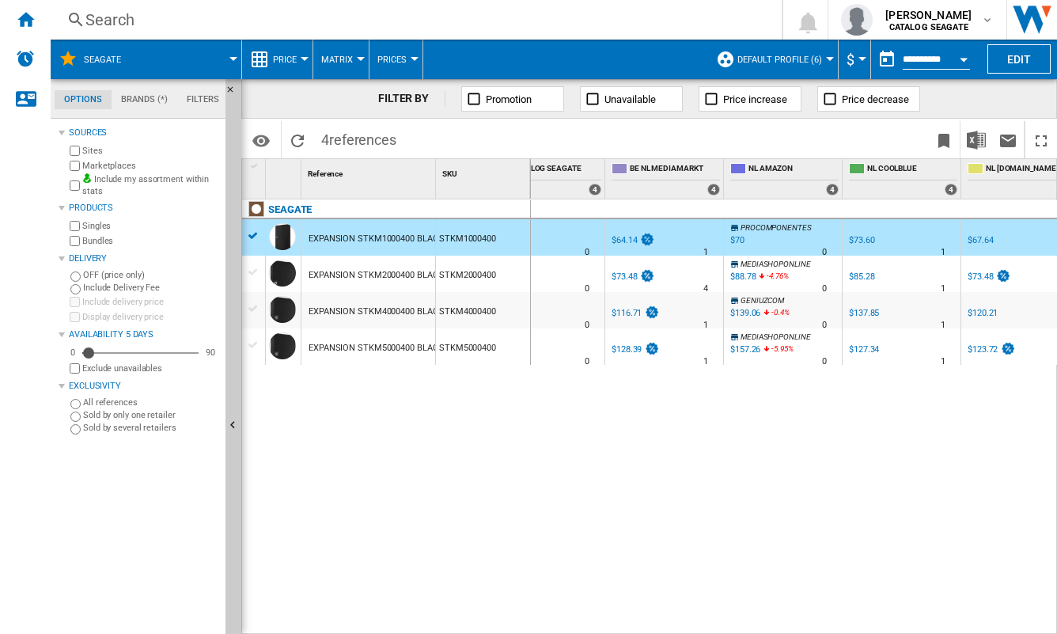
drag, startPoint x: 728, startPoint y: 406, endPoint x: 699, endPoint y: 406, distance: 29.3
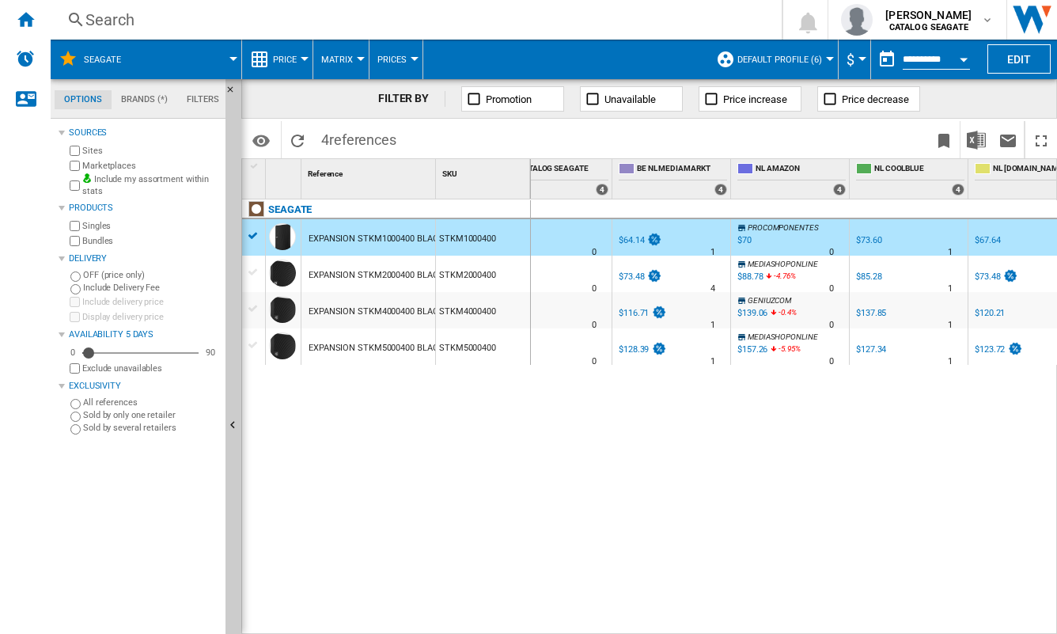
click at [628, 353] on div "$128.39" at bounding box center [634, 349] width 30 height 10
click at [628, 349] on div "$128.39" at bounding box center [634, 349] width 30 height 10
click at [577, 396] on div "BE NL MEDIAMARKT : BE NL MEDIAMARKT -1.0 % $64.14 % N/A 1 BE NL MEDIAMARKT : BE…" at bounding box center [794, 416] width 527 height 435
click at [852, 55] on button "$" at bounding box center [855, 60] width 16 height 40
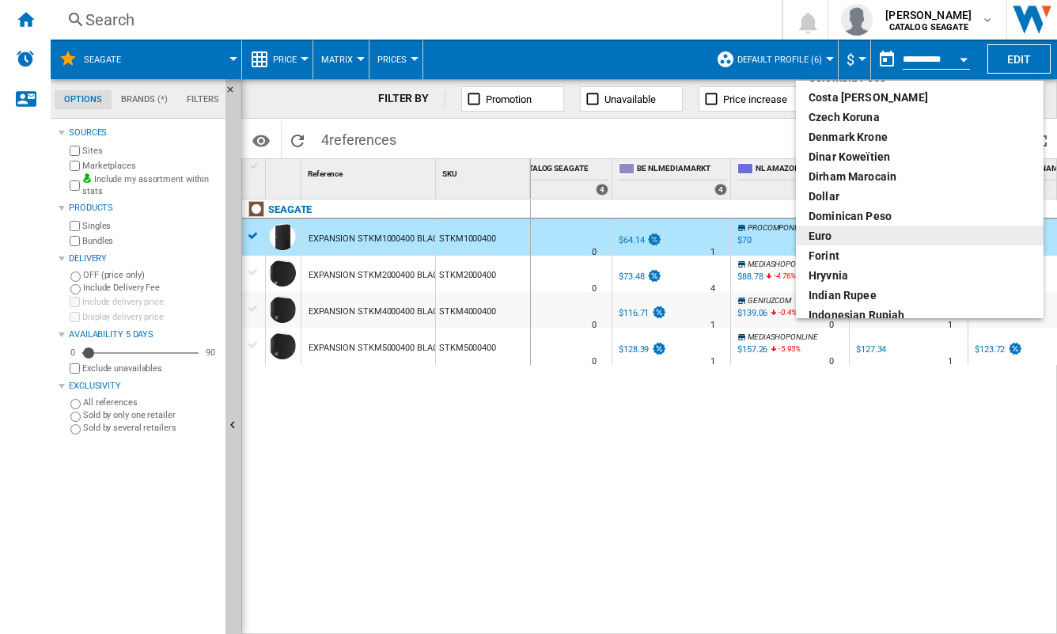
click at [847, 231] on div "euro" at bounding box center [920, 236] width 222 height 16
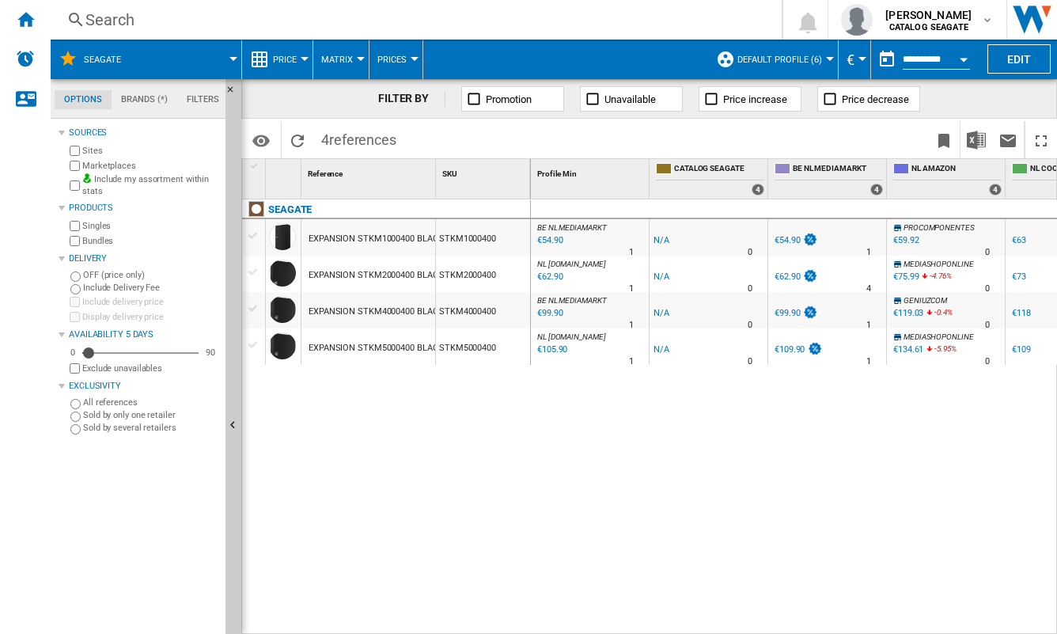
click at [640, 472] on div "BE NL MEDIAMARKT : BE NL MEDIAMARKT -1.0 % €54.90 % N/A 1 BE NL MEDIAMARKT : BE…" at bounding box center [794, 416] width 527 height 435
click at [599, 454] on div "BE NL MEDIAMARKT : BE NL MEDIAMARKT -1.0 % €54.90 % N/A 1 BE NL MEDIAMARKT : BE…" at bounding box center [794, 416] width 527 height 435
drag, startPoint x: 712, startPoint y: 426, endPoint x: 677, endPoint y: 423, distance: 34.9
click at [677, 423] on div "BE NL MEDIAMARKT : BE NL MEDIAMARKT -1.0 % €54.90 % N/A 1 BE NL MEDIAMARKT : BE…" at bounding box center [794, 416] width 527 height 435
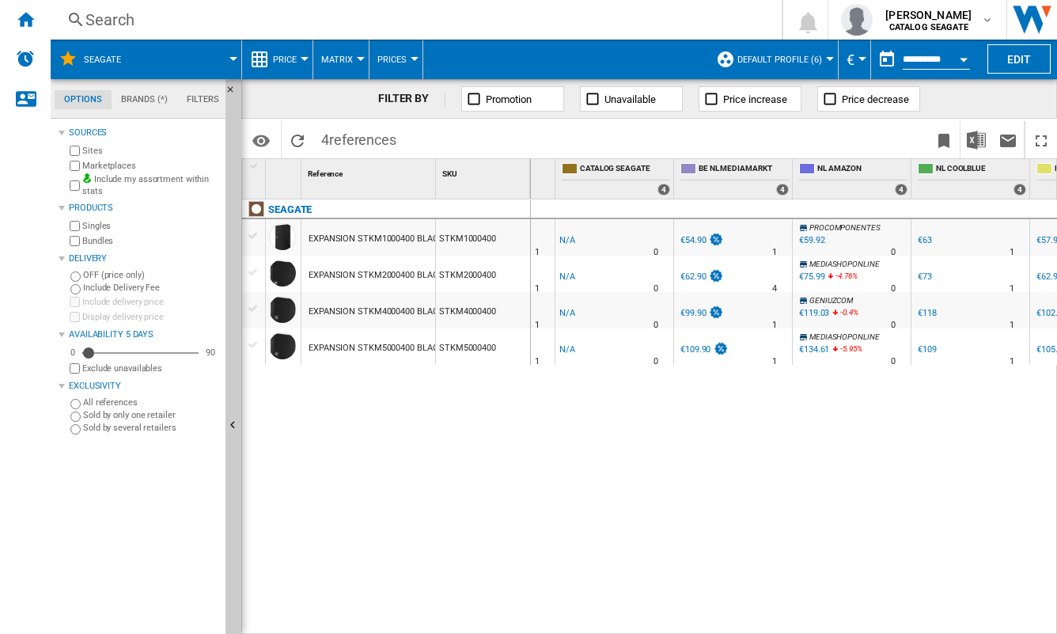
drag, startPoint x: 611, startPoint y: 406, endPoint x: 654, endPoint y: 408, distance: 42.8
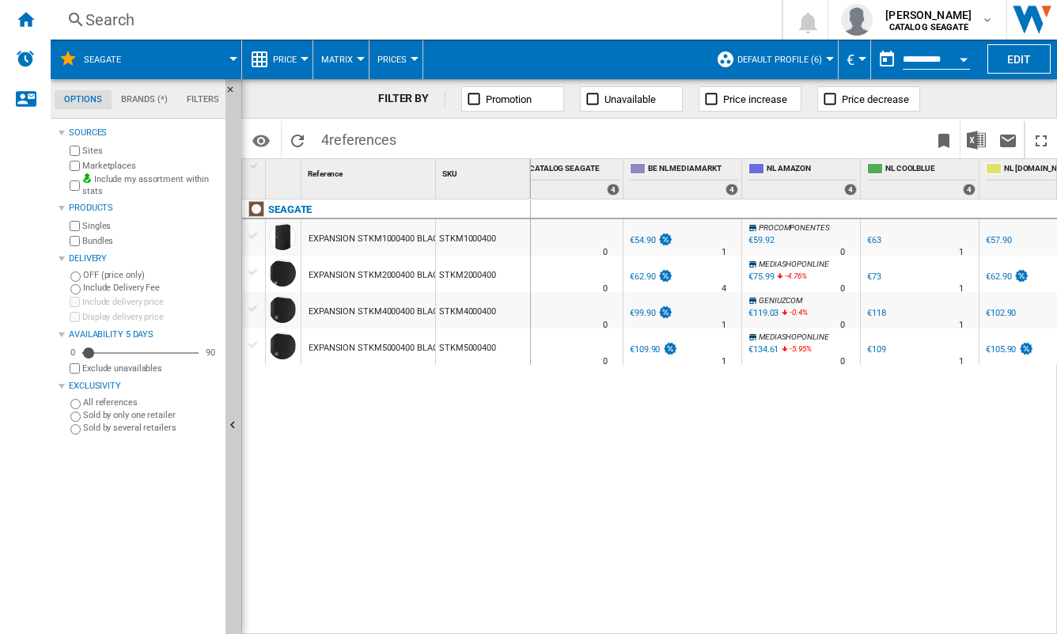
drag, startPoint x: 653, startPoint y: 405, endPoint x: 696, endPoint y: 404, distance: 43.5
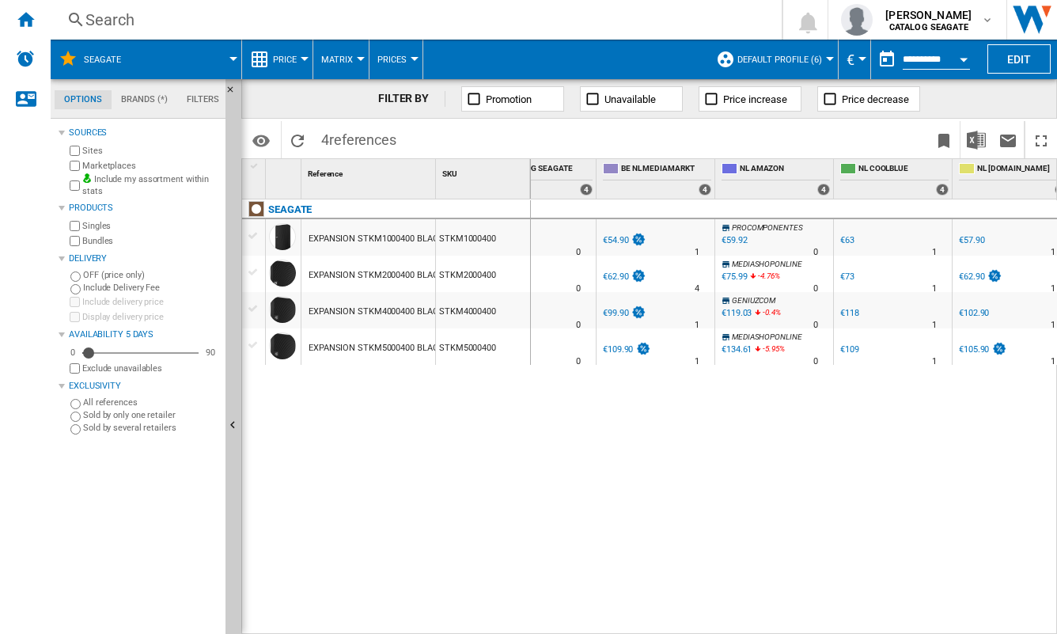
click at [624, 313] on div "€99.90" at bounding box center [615, 313] width 25 height 10
click at [672, 477] on div "BE NL MEDIAMARKT : BE NL MEDIAMARKT -1.0 % €54.90 % N/A 1 BE NL MEDIAMARKT : BE…" at bounding box center [794, 416] width 527 height 435
